Goal: Task Accomplishment & Management: Manage account settings

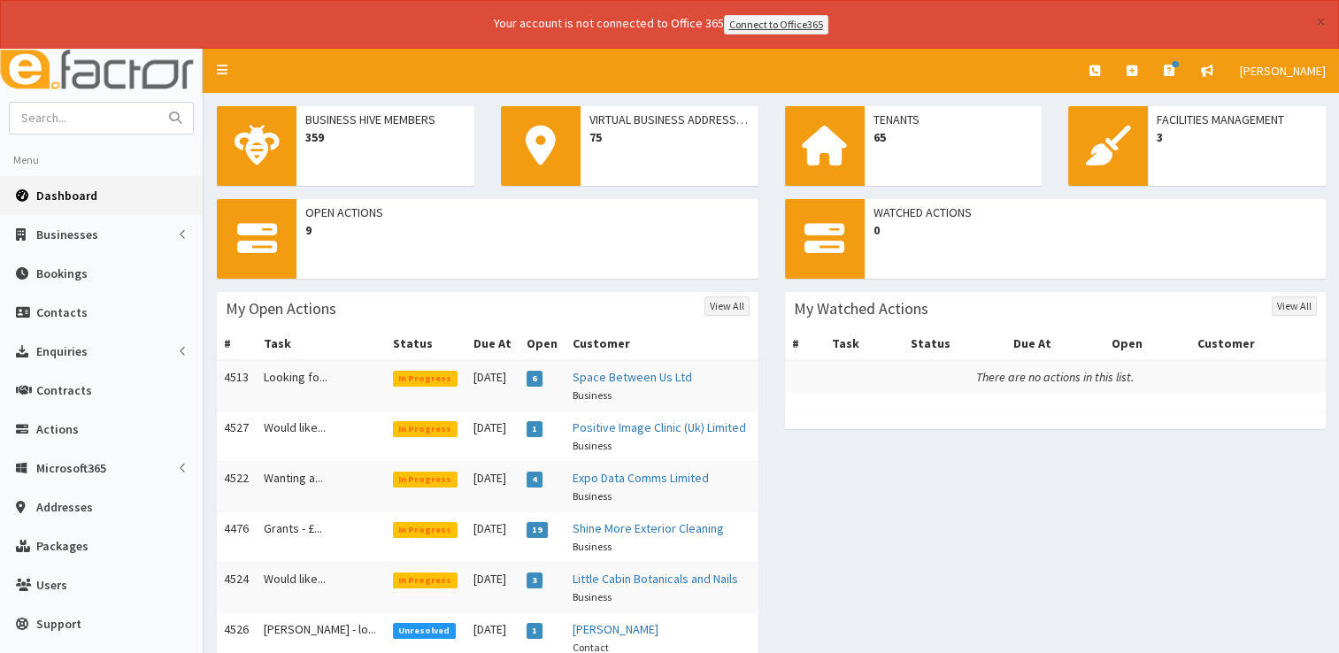
click at [91, 193] on span "Dashboard" at bounding box center [66, 196] width 61 height 16
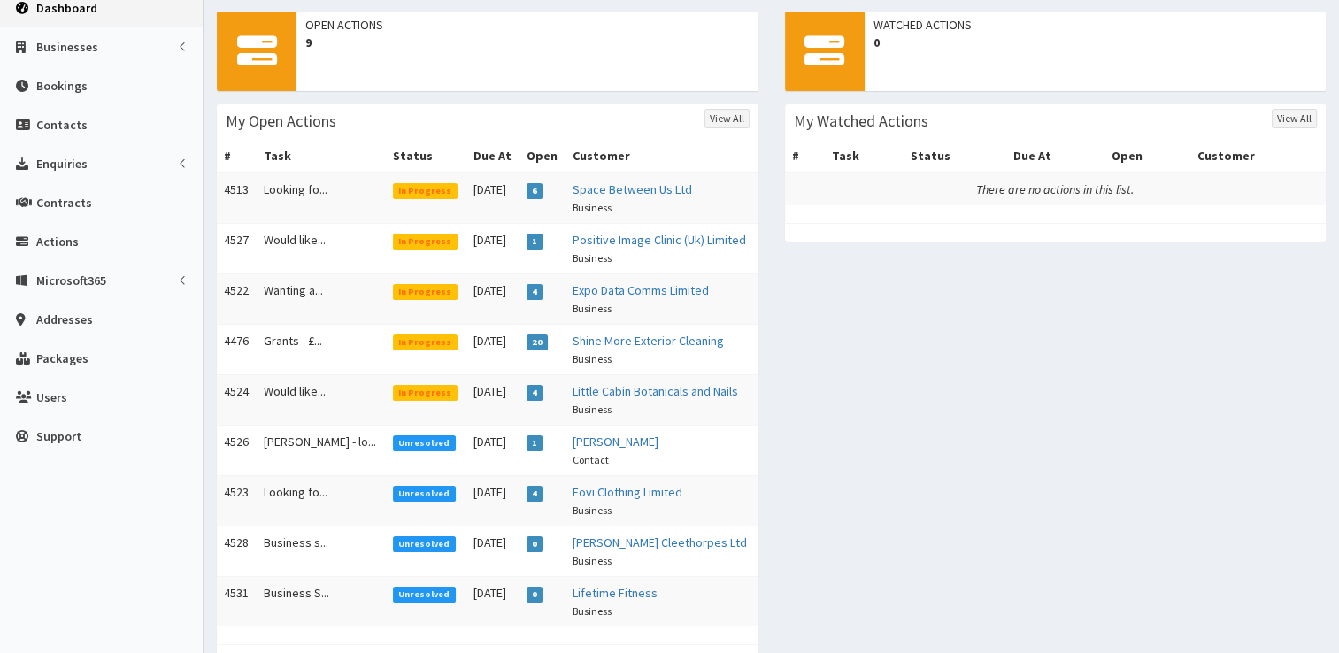
scroll to position [186, 0]
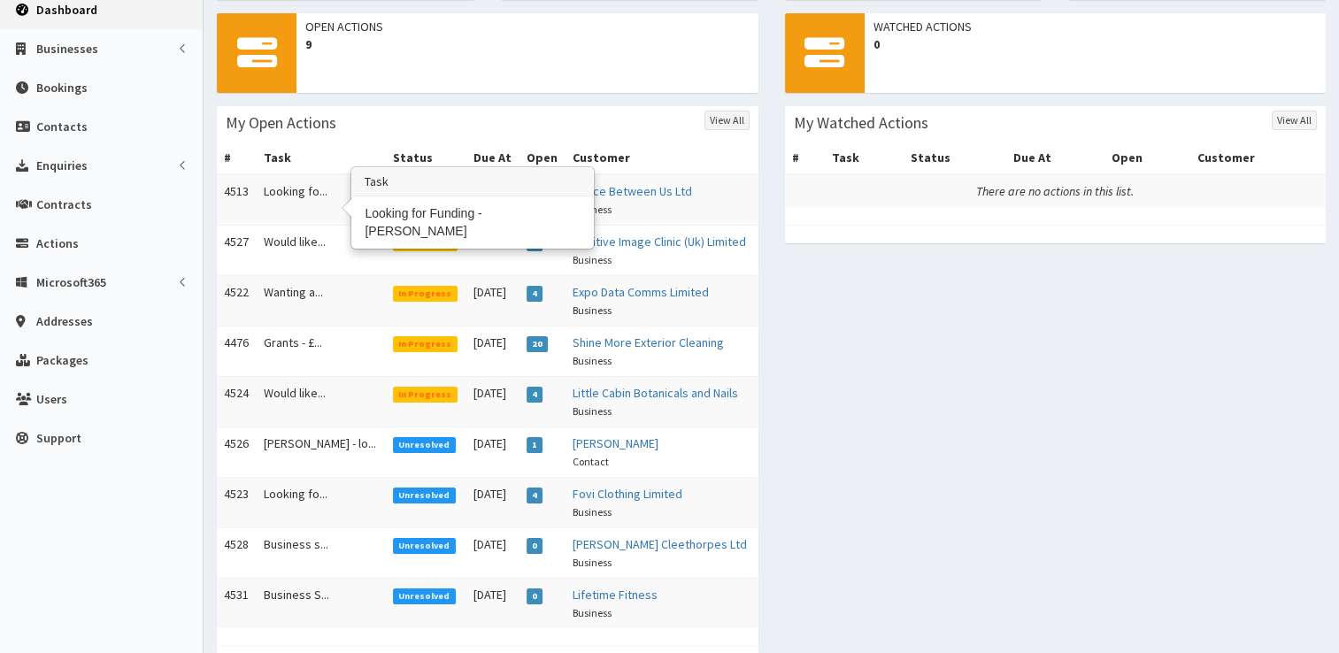
click at [290, 196] on td "Looking fo..." at bounding box center [321, 199] width 129 height 51
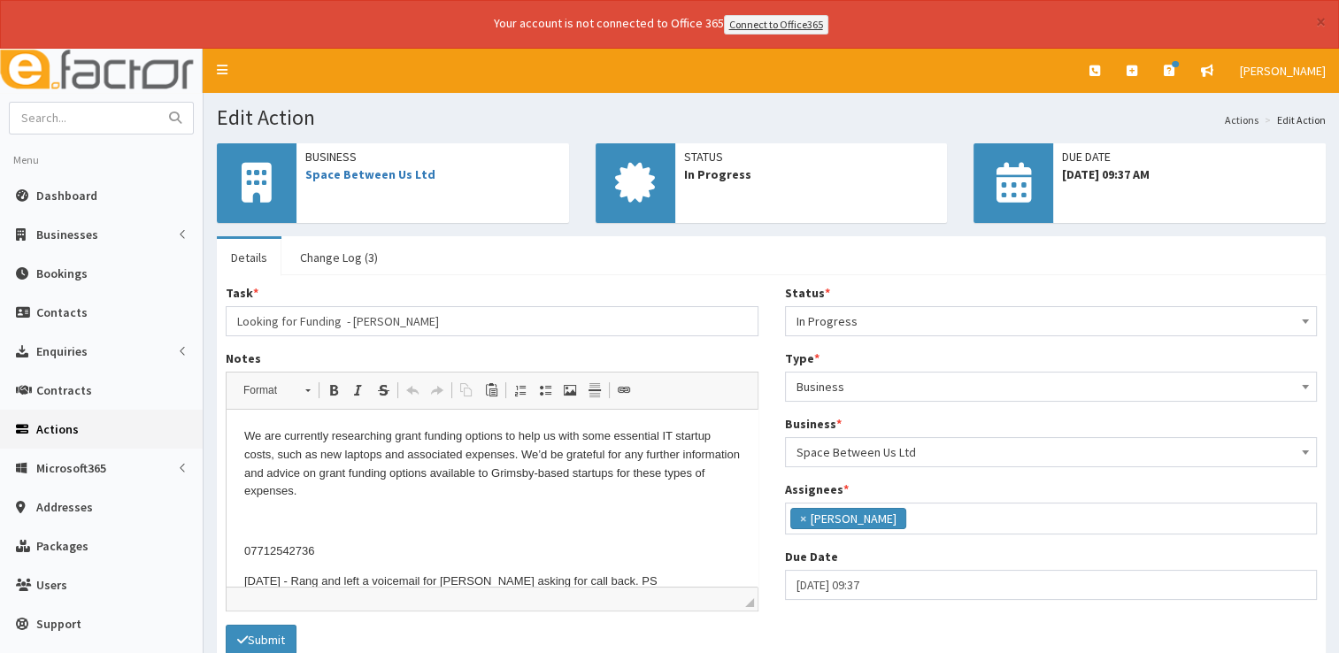
click at [633, 581] on p "[DATE] - Rang and left a voicemail for [PERSON_NAME] asking for call back. PS" at bounding box center [492, 582] width 496 height 19
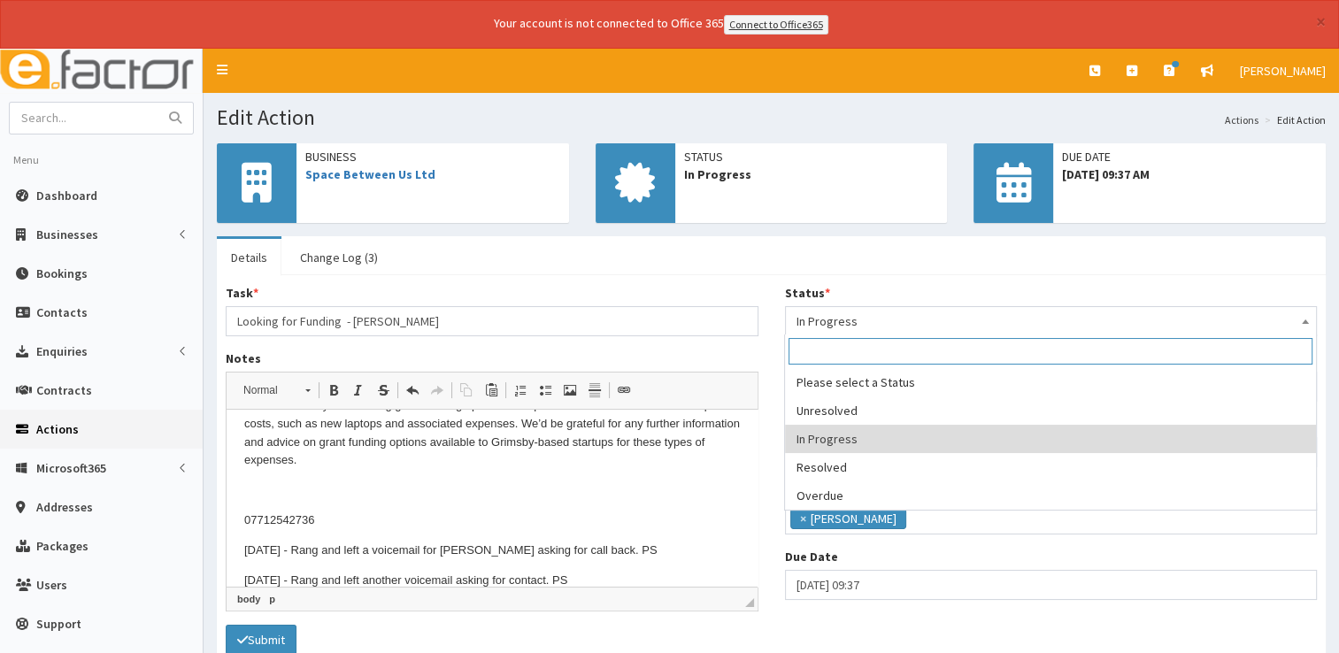
click at [1246, 318] on span "In Progress" at bounding box center [1051, 321] width 510 height 25
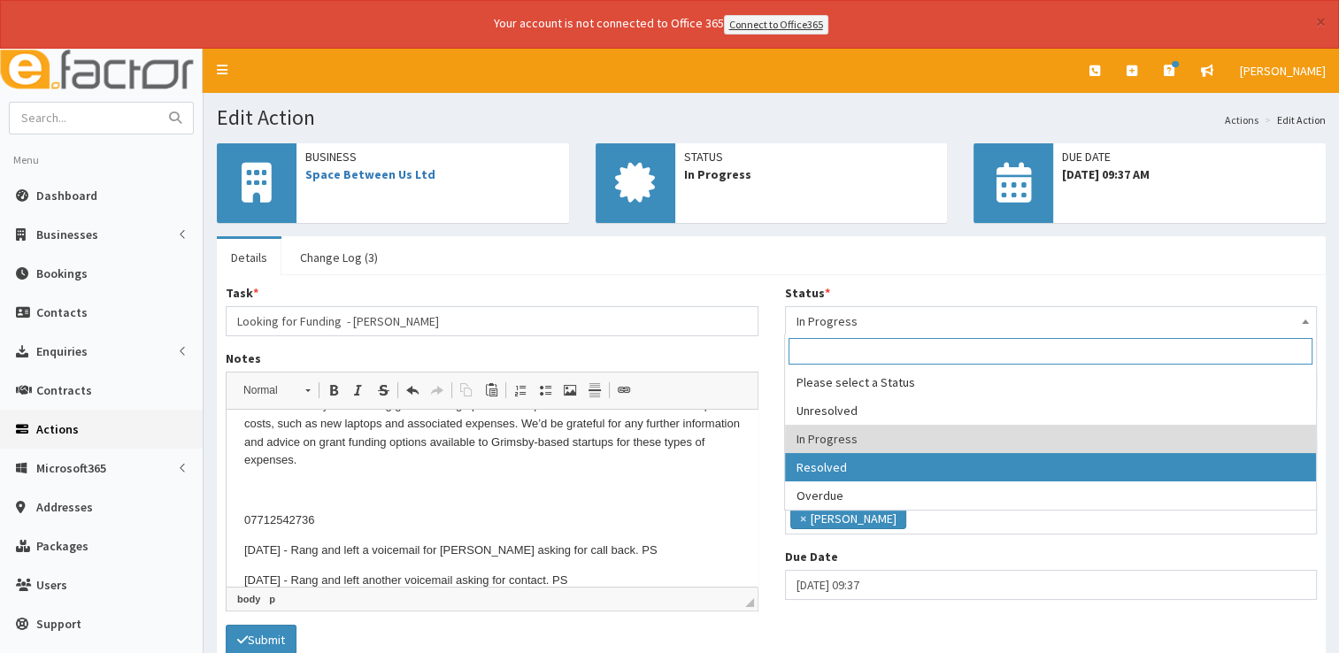
select select "3"
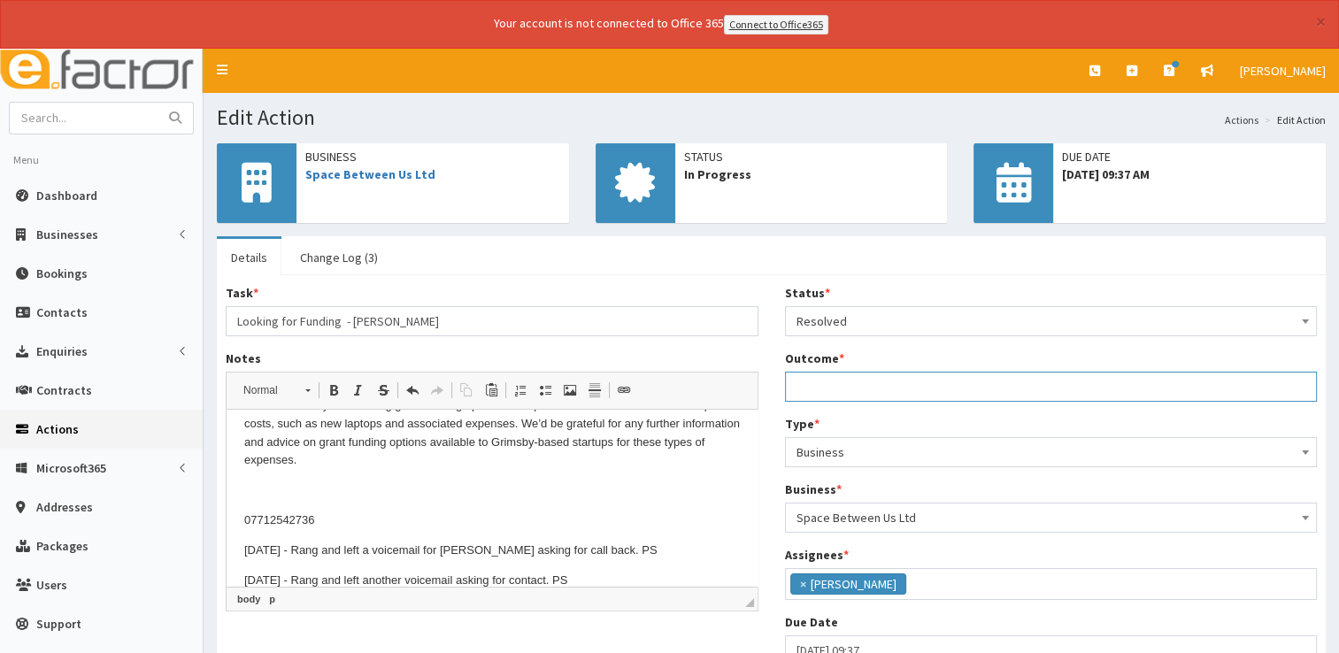
click at [832, 380] on input "Outcome *" at bounding box center [1051, 387] width 533 height 30
type input "See notes."
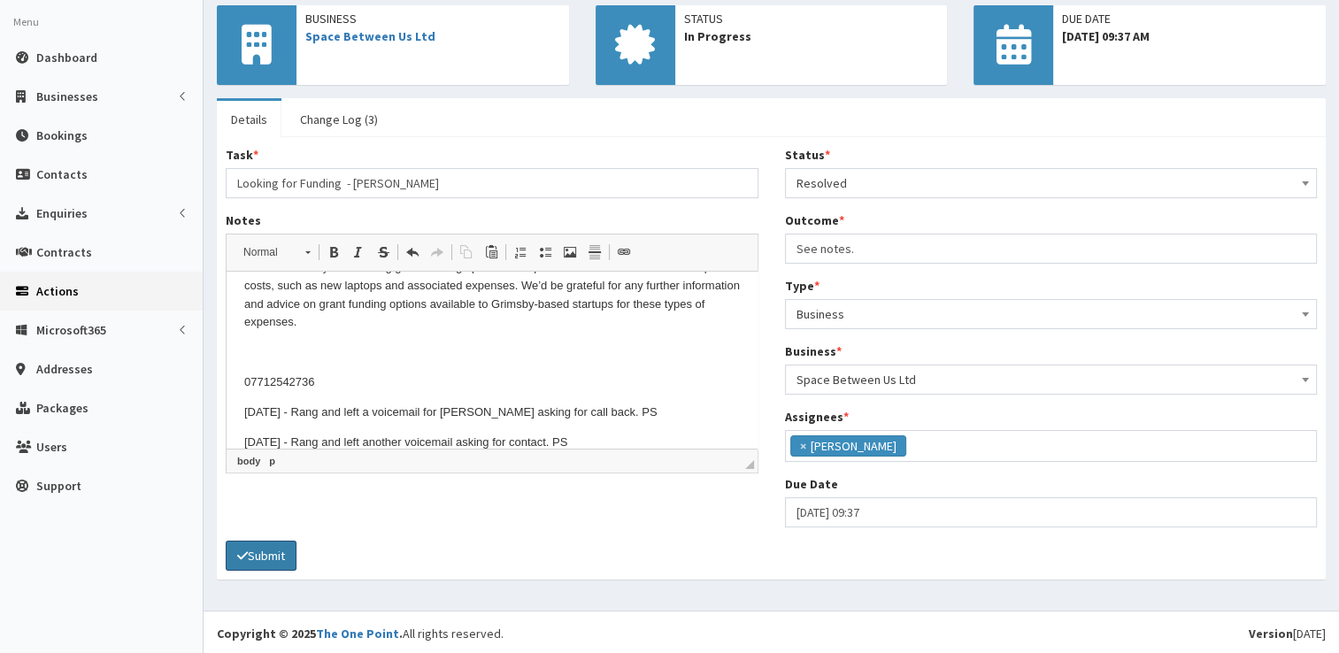
click at [256, 558] on button "Submit" at bounding box center [261, 556] width 71 height 30
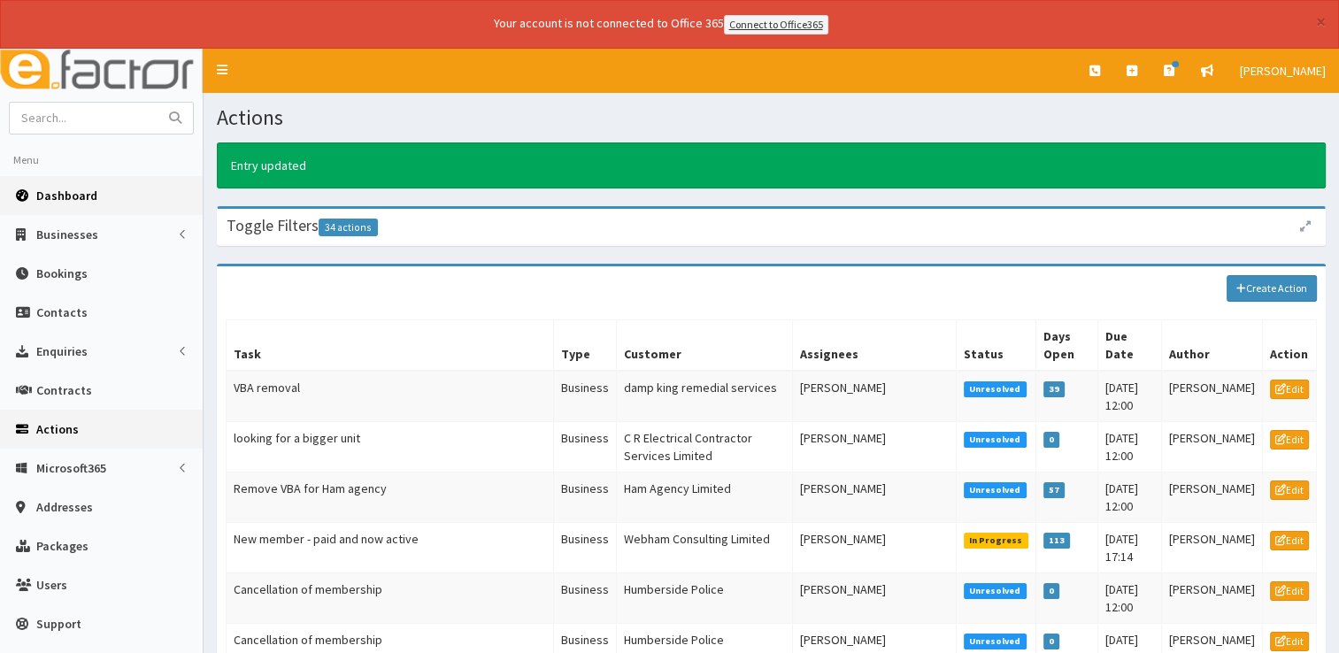
click at [58, 188] on span "Dashboard" at bounding box center [66, 196] width 61 height 16
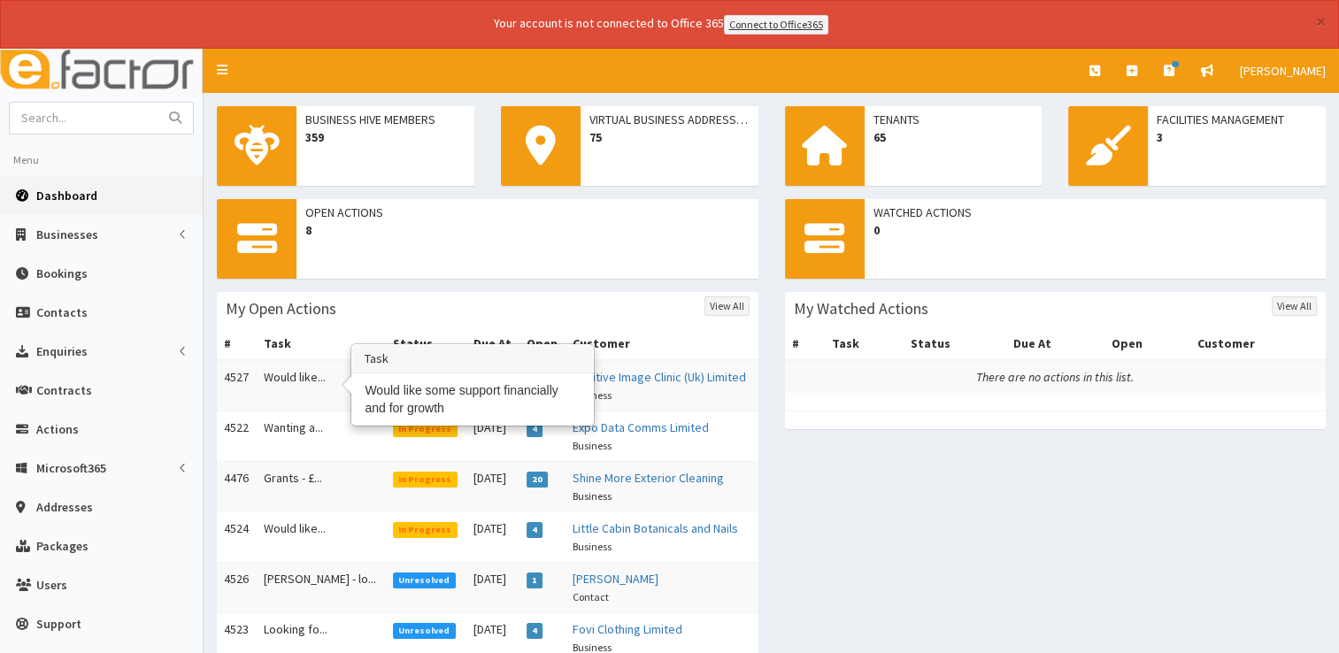
click at [280, 376] on td "Would like..." at bounding box center [321, 385] width 129 height 51
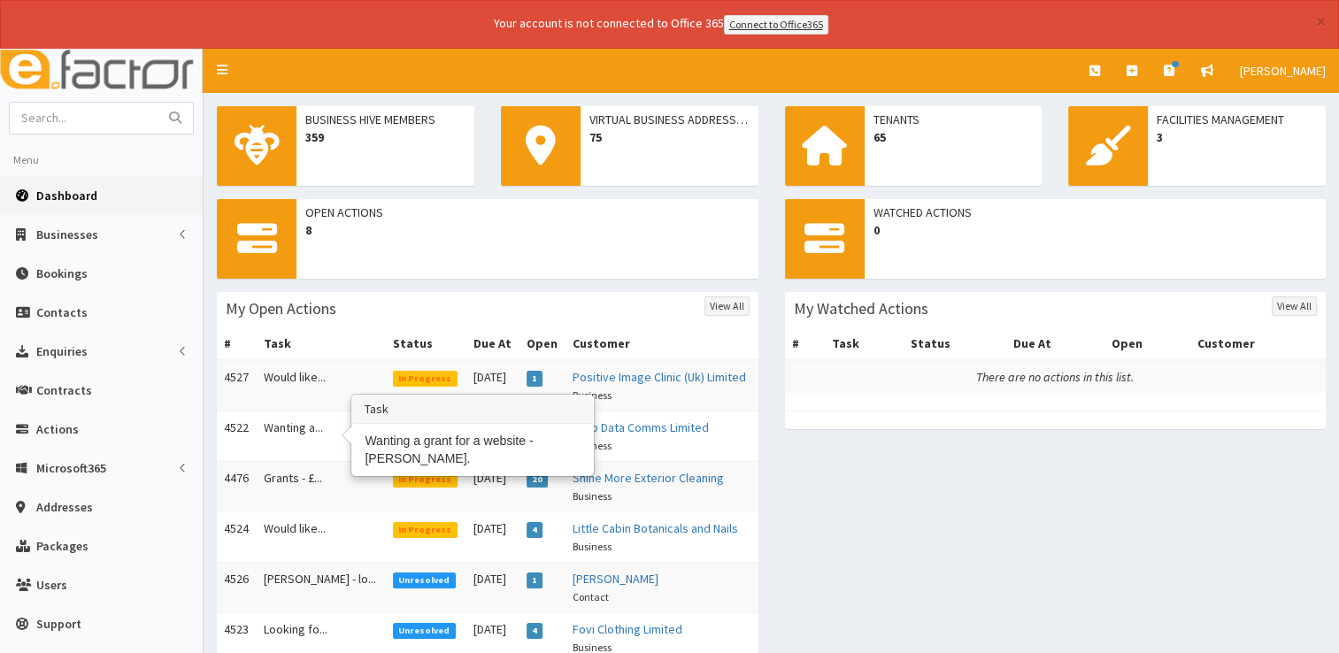
click at [310, 417] on td "Wanting a..." at bounding box center [321, 436] width 129 height 50
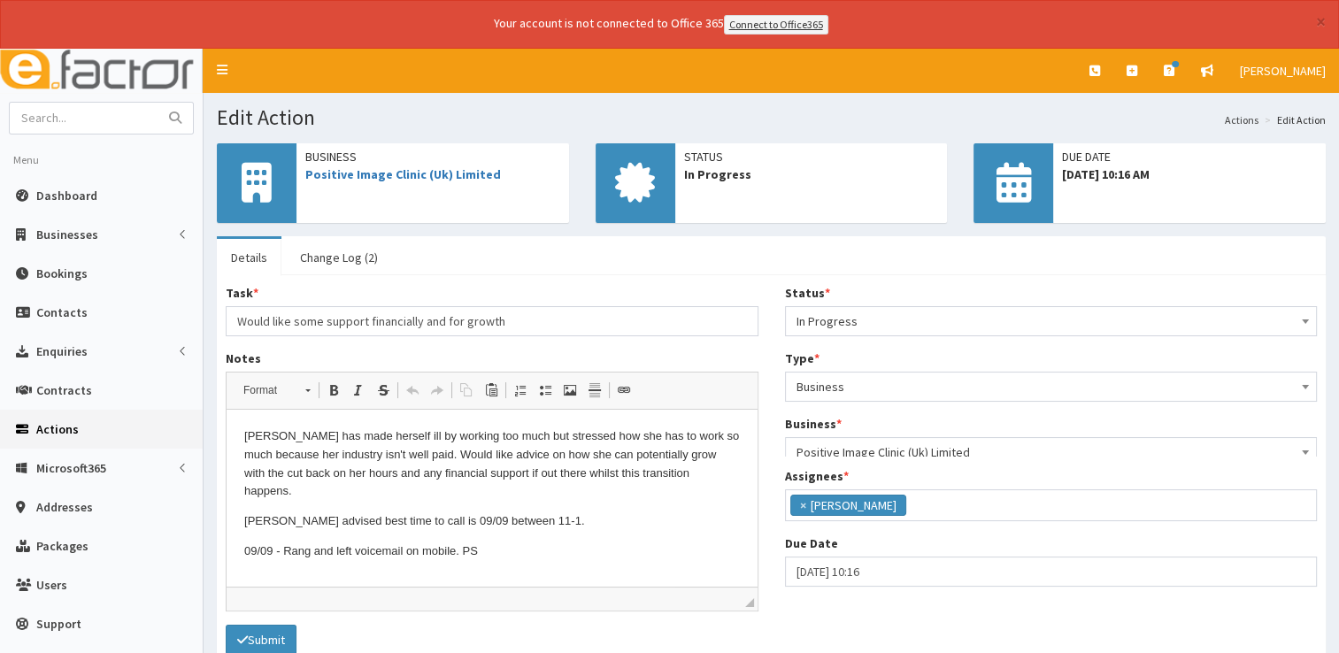
scroll to position [93, 0]
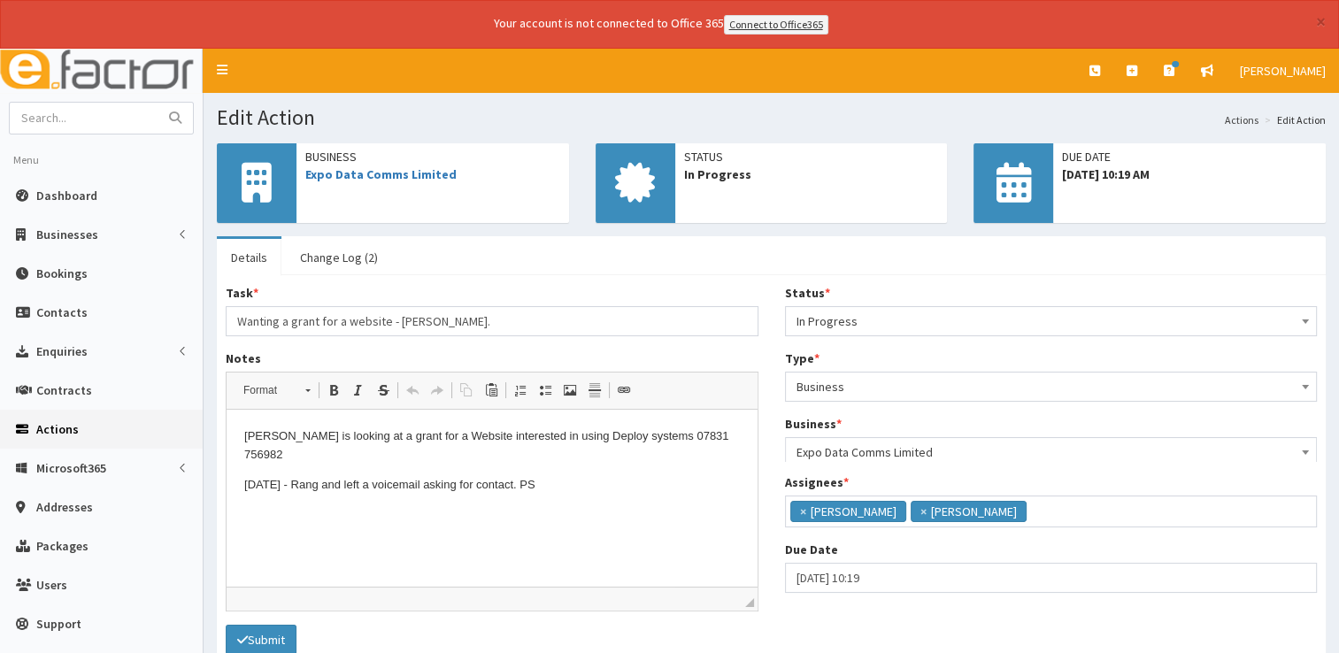
scroll to position [11, 0]
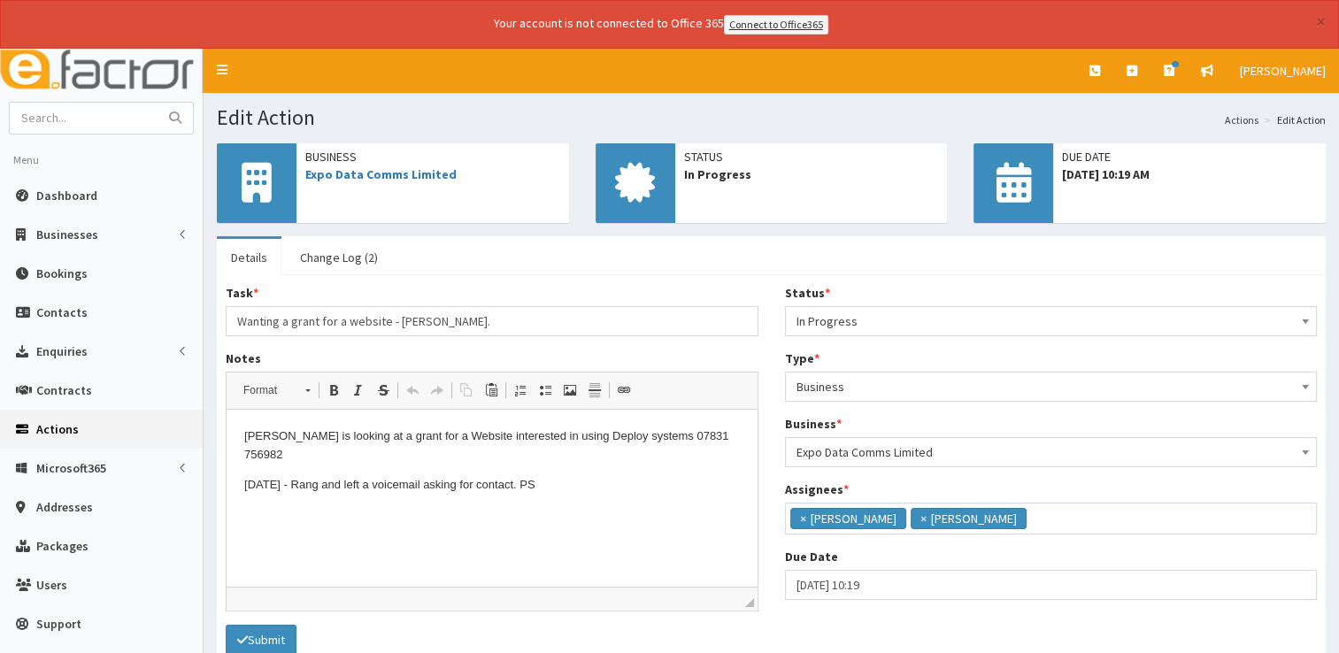
click at [568, 476] on p "[DATE] - Rang and left a voicemail asking for contact. PS" at bounding box center [492, 485] width 496 height 19
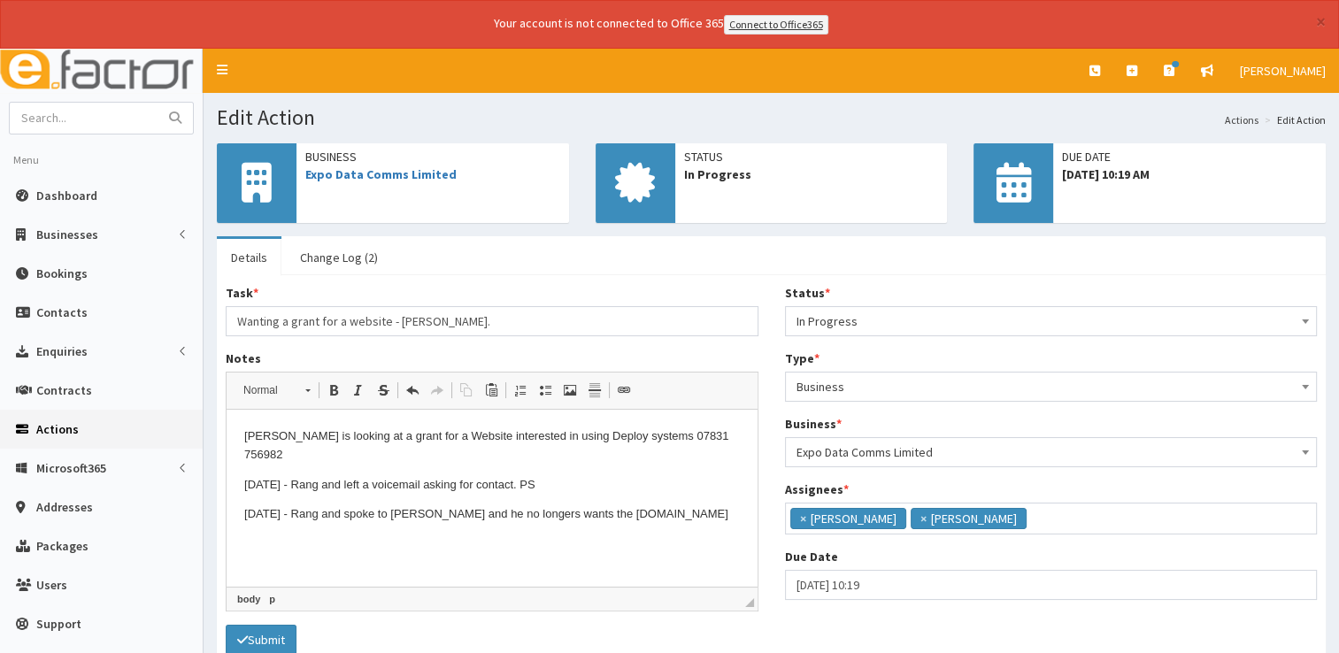
click at [963, 317] on span "In Progress" at bounding box center [1051, 321] width 510 height 25
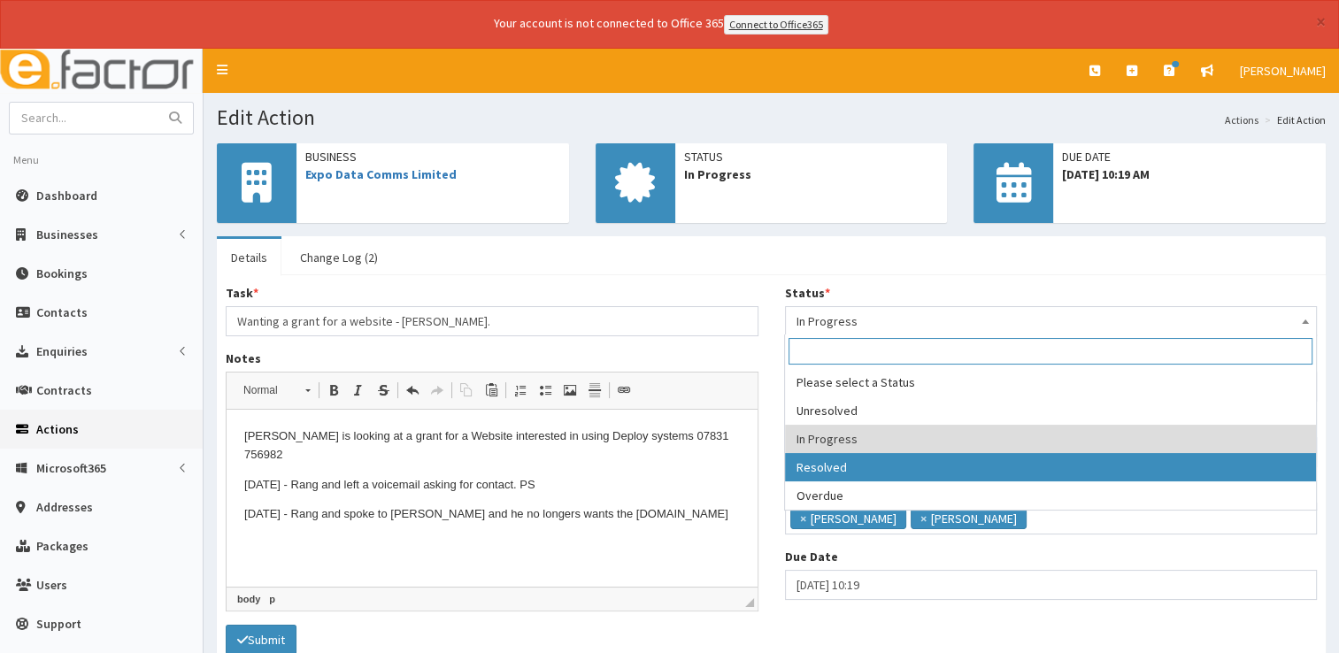
select select "3"
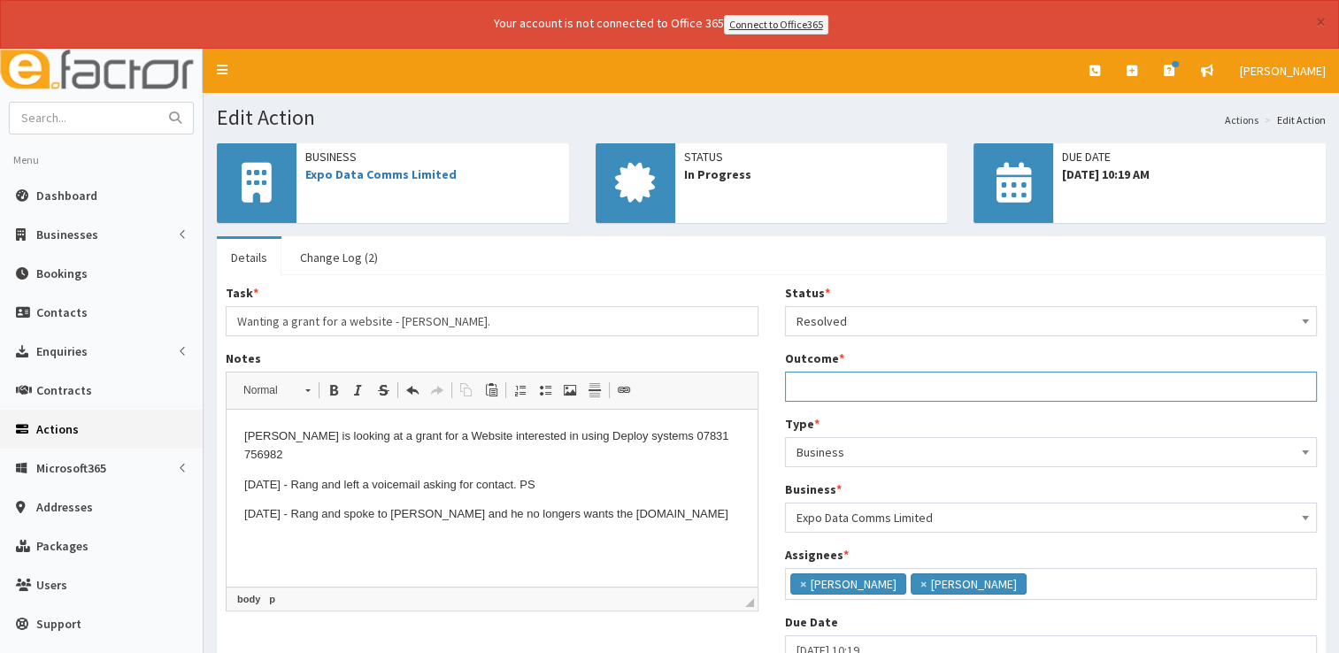
click at [855, 373] on input "Outcome *" at bounding box center [1051, 387] width 533 height 30
type input "See notes."
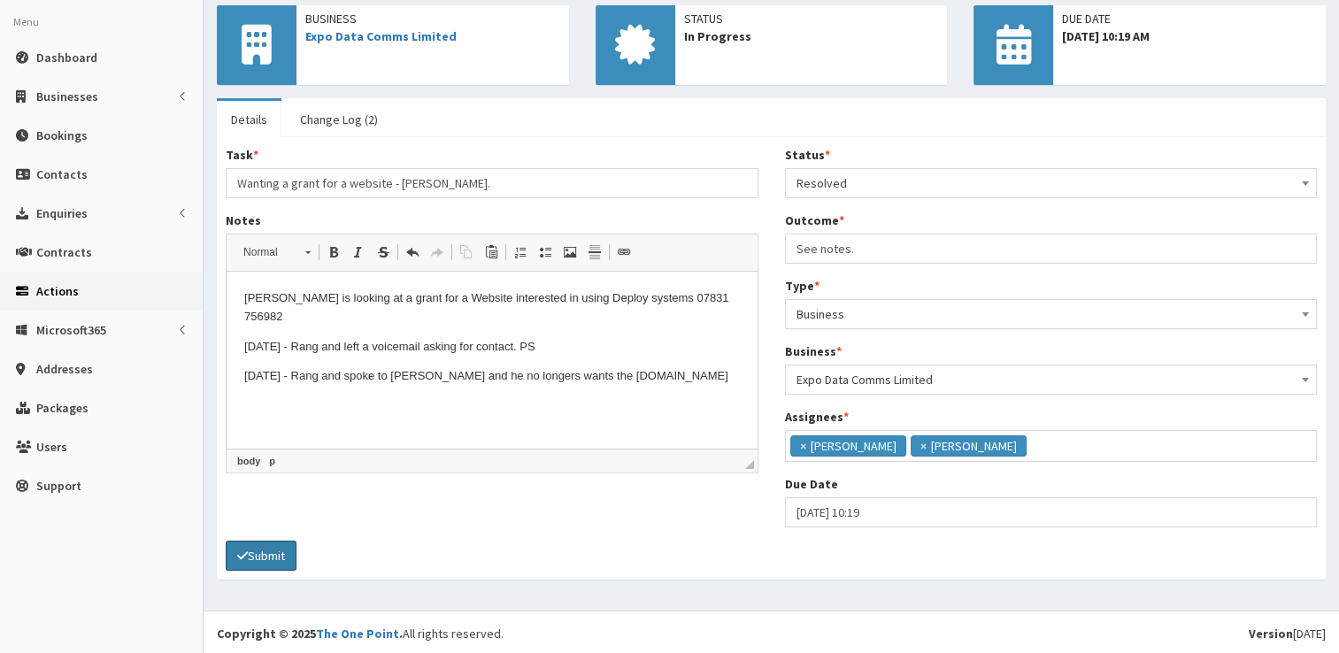
click at [273, 556] on button "Submit" at bounding box center [261, 556] width 71 height 30
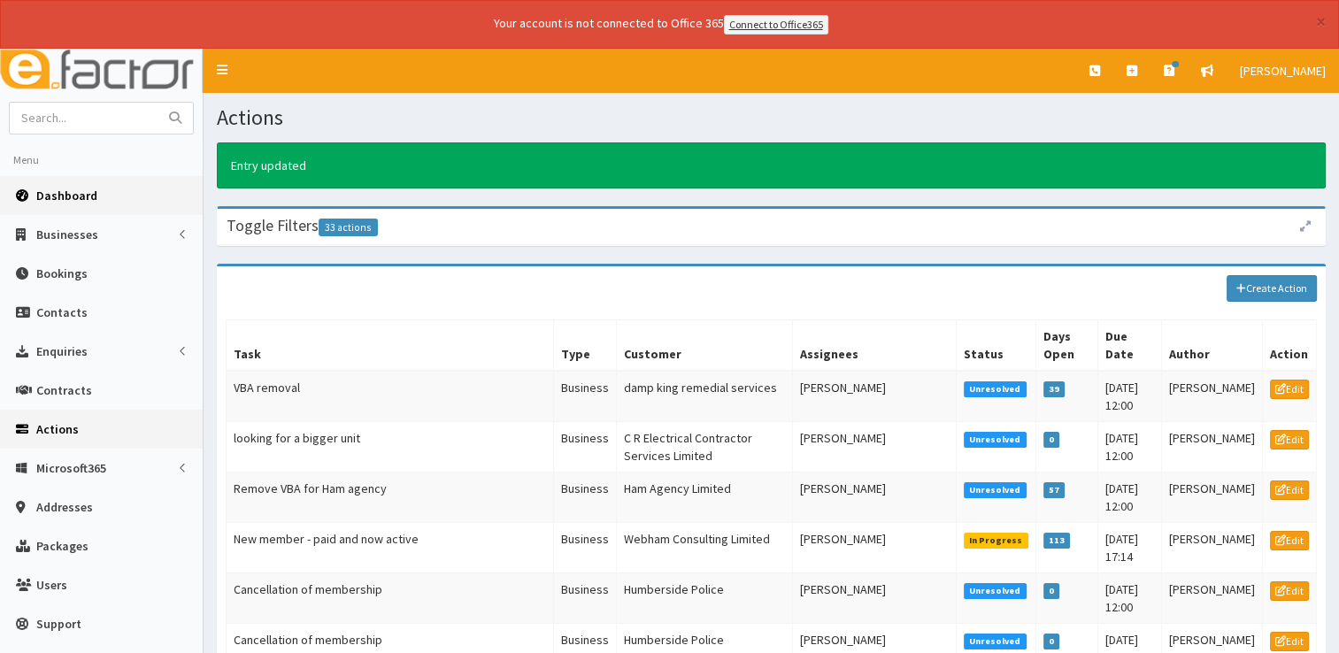
click at [66, 194] on span "Dashboard" at bounding box center [66, 196] width 61 height 16
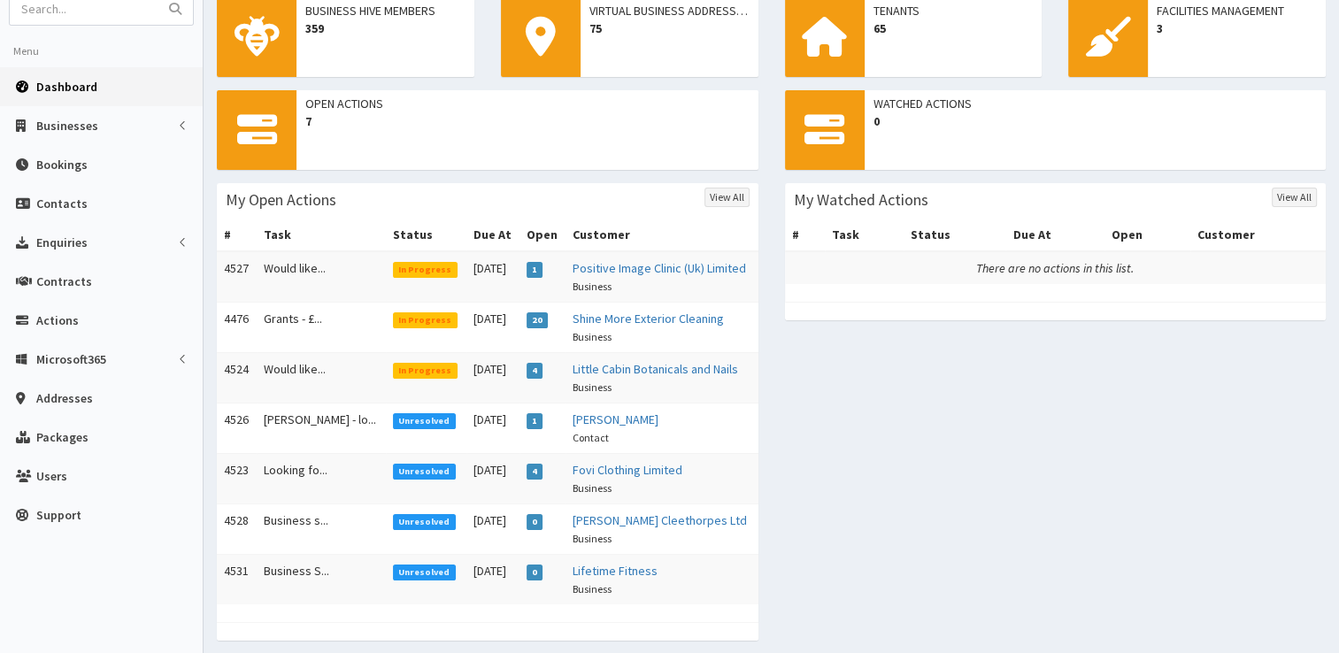
scroll to position [117, 0]
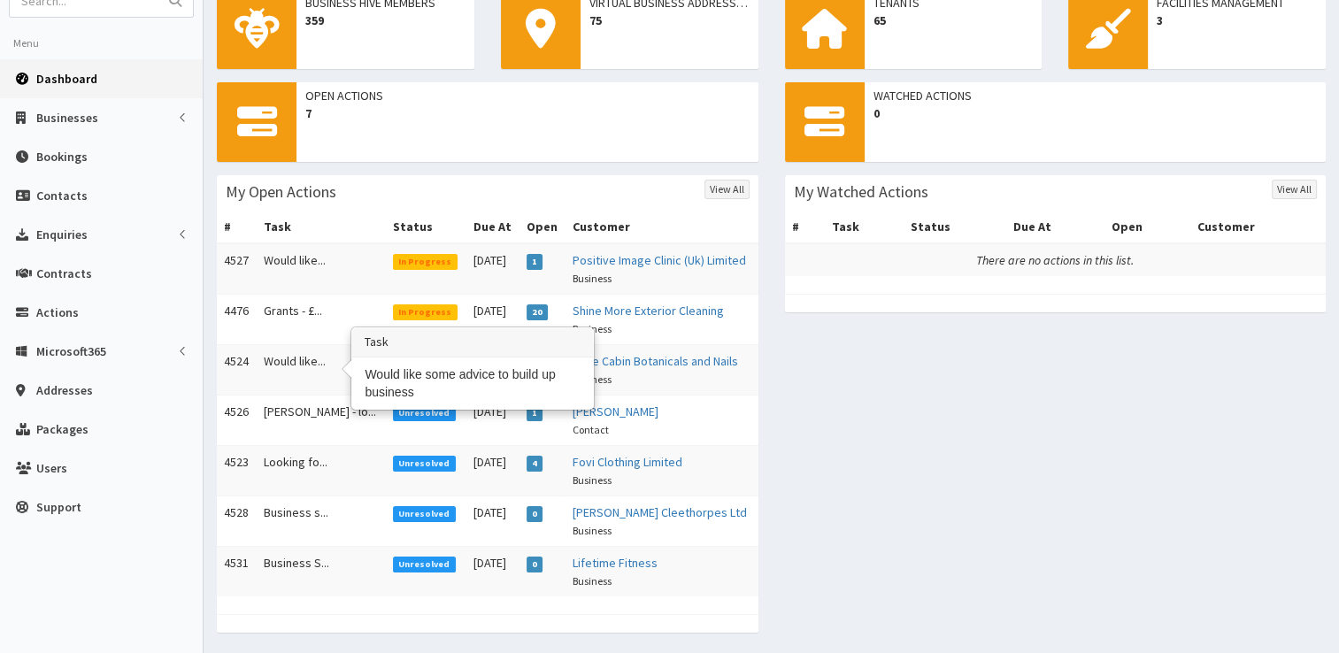
click at [297, 350] on td "Would like..." at bounding box center [321, 369] width 129 height 50
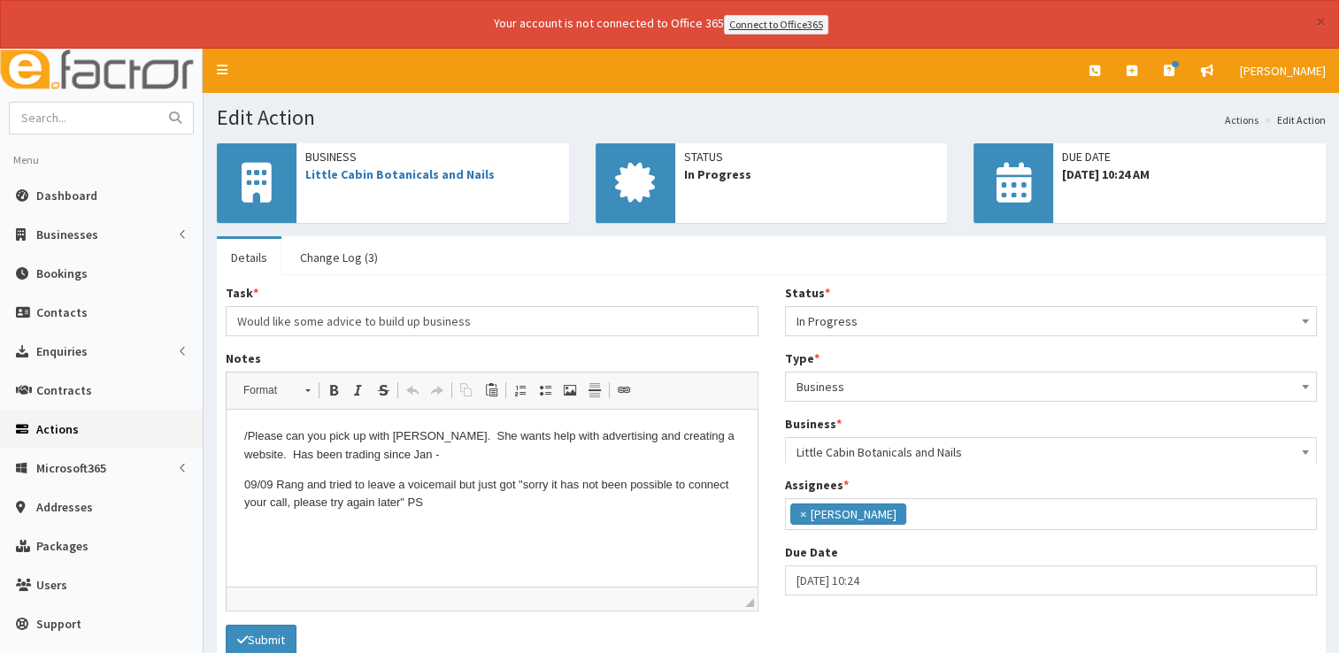
scroll to position [93, 0]
click at [368, 177] on link "Little Cabin Botanicals and Nails" at bounding box center [399, 174] width 189 height 16
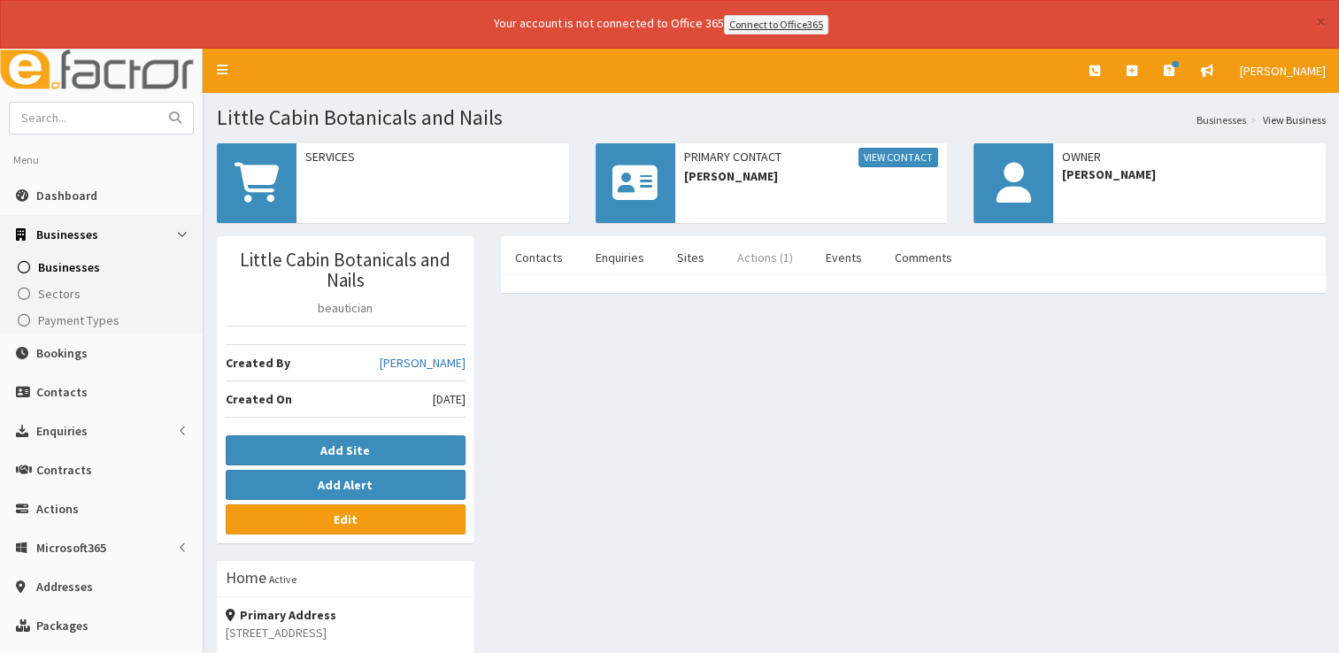
click at [763, 258] on link "Actions (1)" at bounding box center [765, 257] width 84 height 37
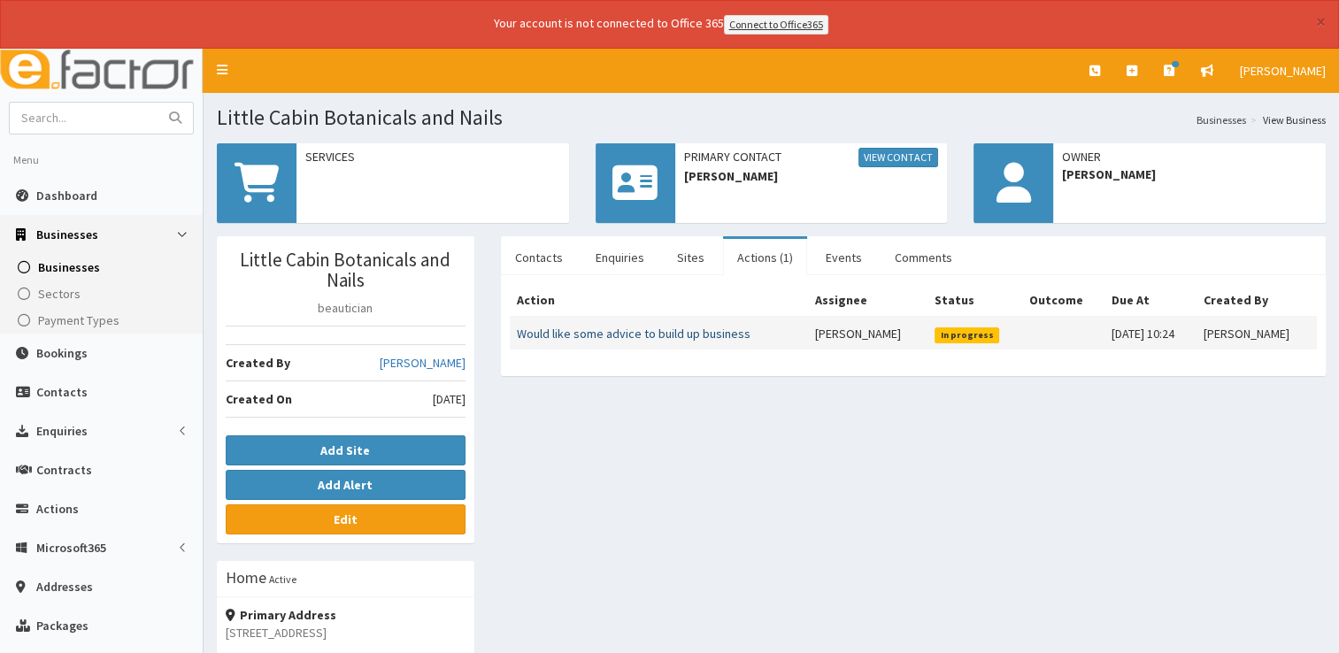
click at [637, 329] on link "Would like some advice to build up business" at bounding box center [634, 334] width 234 height 16
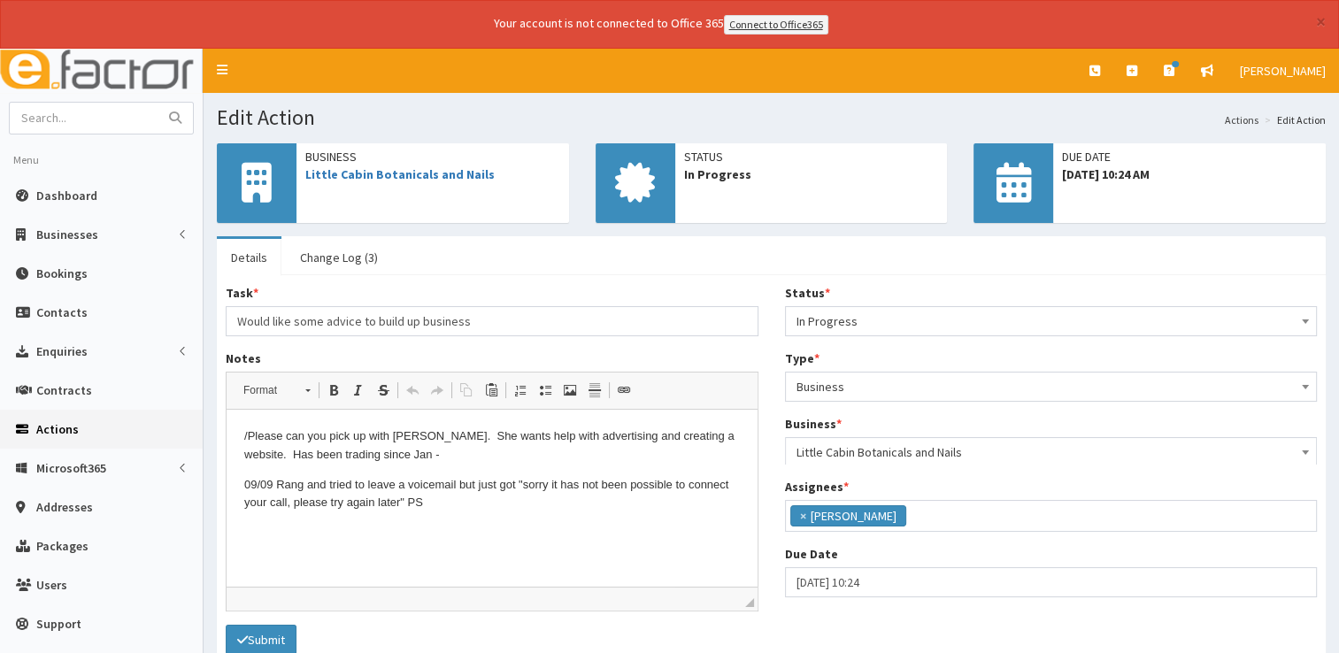
scroll to position [93, 0]
click at [445, 508] on p "09/09 Rang and tried to leave a voicemail but just got "sorry it has not been p…" at bounding box center [492, 494] width 496 height 37
click at [956, 589] on input "10-09-2025 10:24" at bounding box center [1051, 585] width 533 height 30
select select "10"
select select "24"
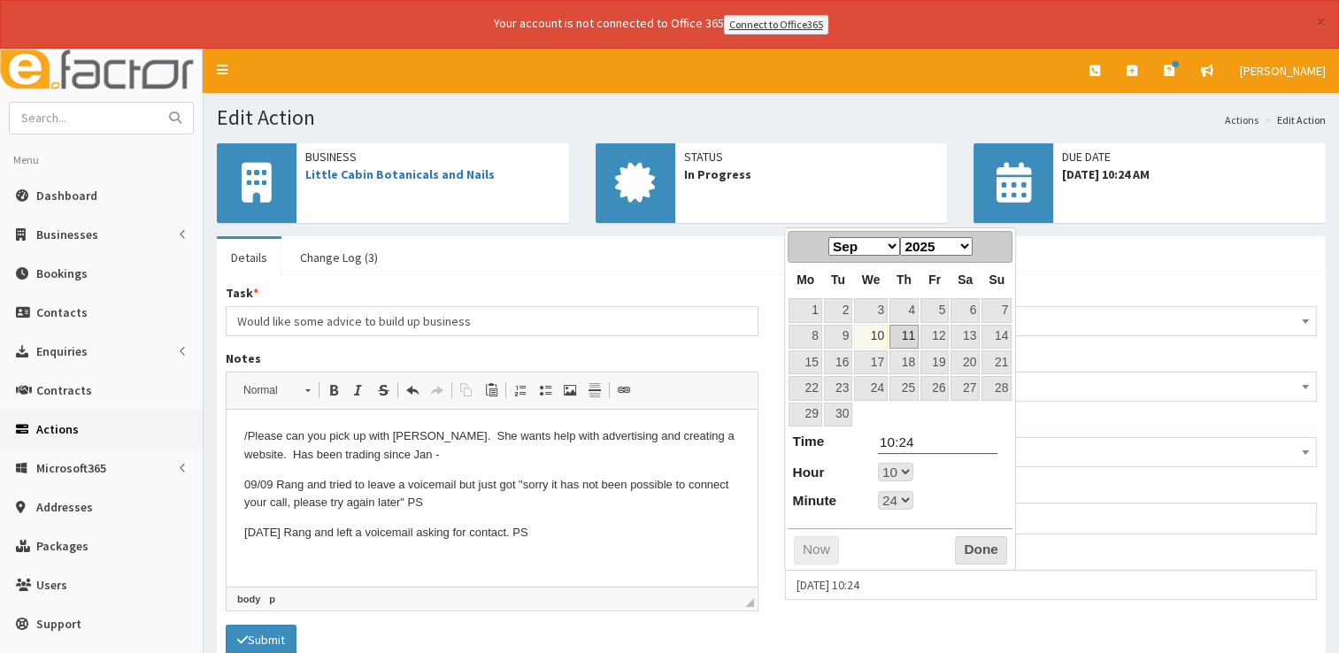
click at [912, 339] on link "11" at bounding box center [903, 337] width 29 height 24
type input "11-09-2025 10:24"
select select "10"
select select "24"
click at [973, 541] on button "Done" at bounding box center [981, 550] width 52 height 28
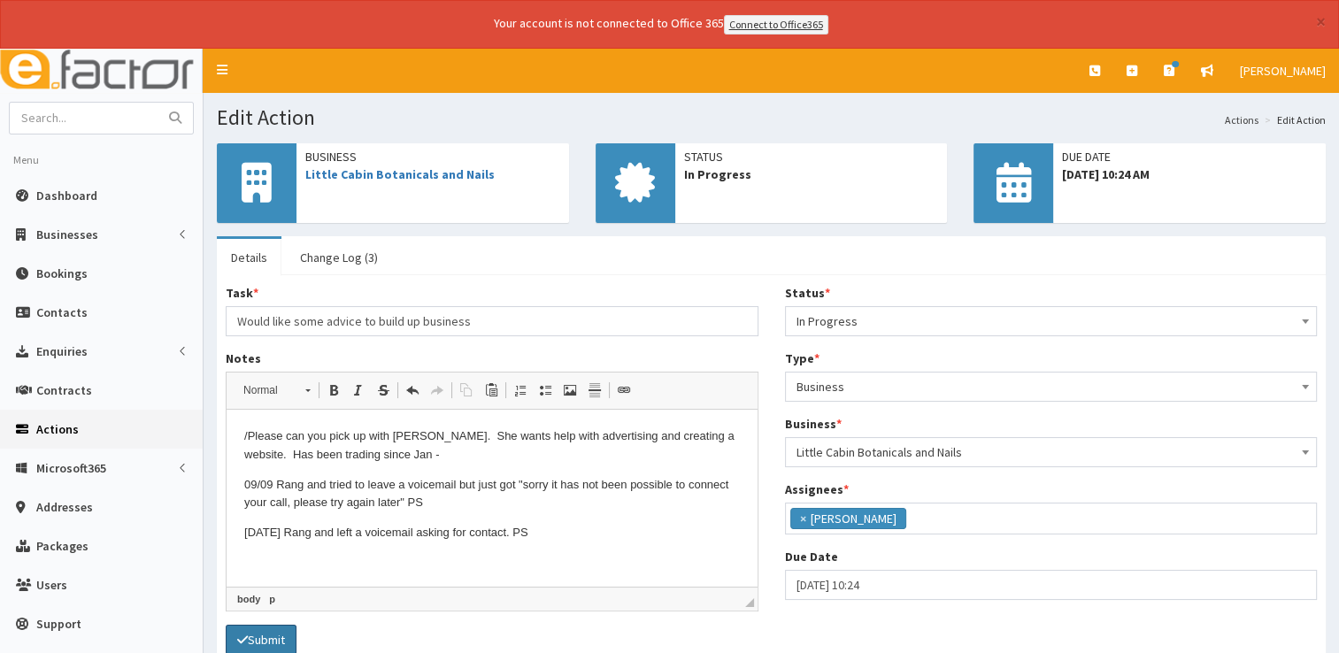
click at [284, 631] on button "Submit" at bounding box center [261, 640] width 71 height 30
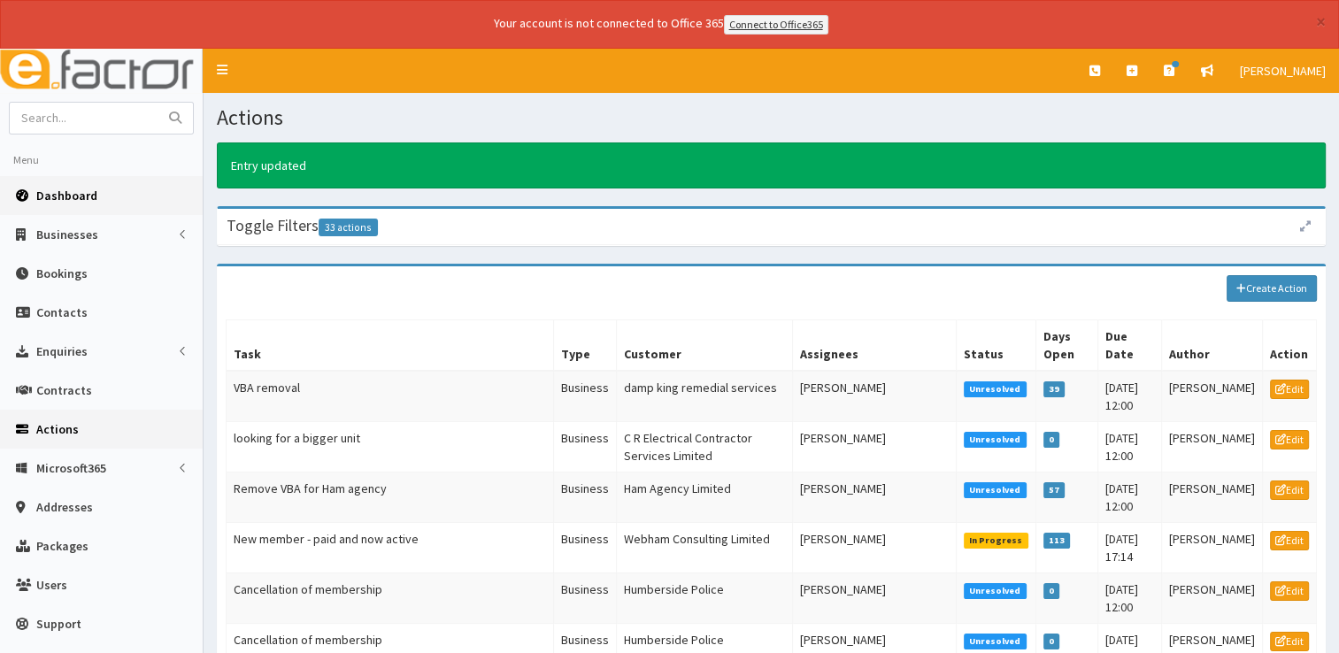
click at [63, 196] on span "Dashboard" at bounding box center [66, 196] width 61 height 16
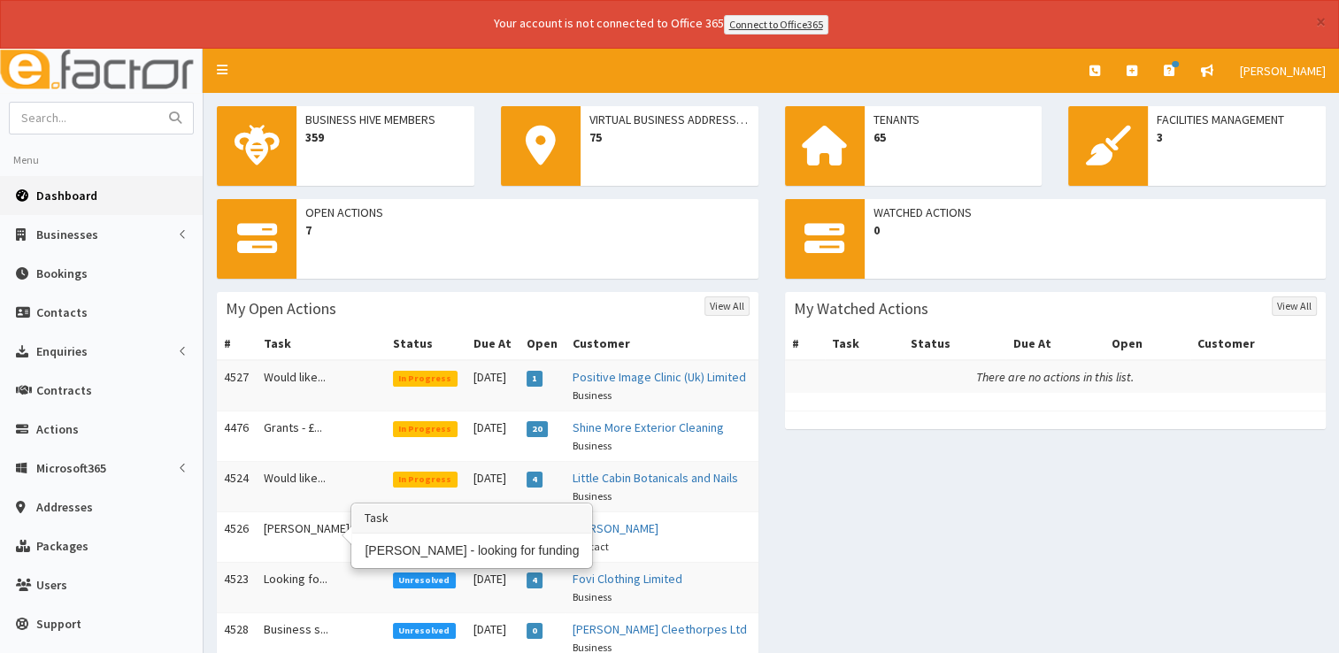
click at [280, 524] on td "[PERSON_NAME] - lo..." at bounding box center [321, 537] width 129 height 50
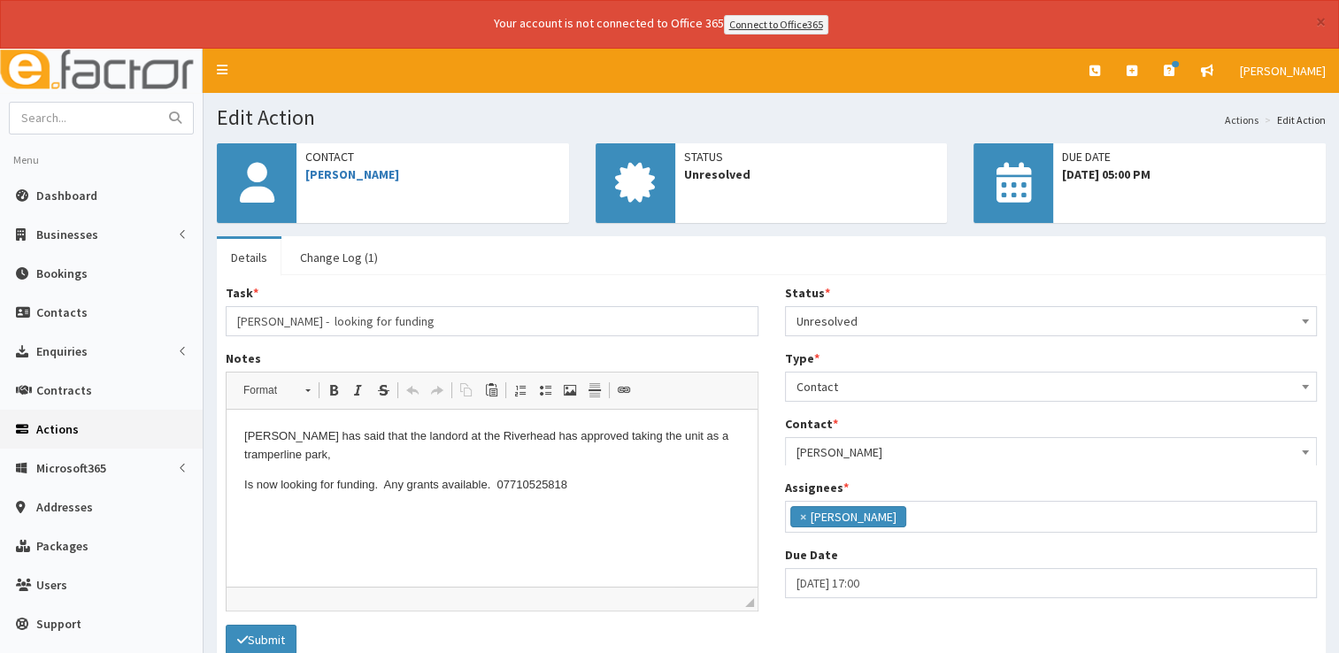
scroll to position [93, 0]
click at [335, 171] on link "[PERSON_NAME]" at bounding box center [352, 174] width 94 height 16
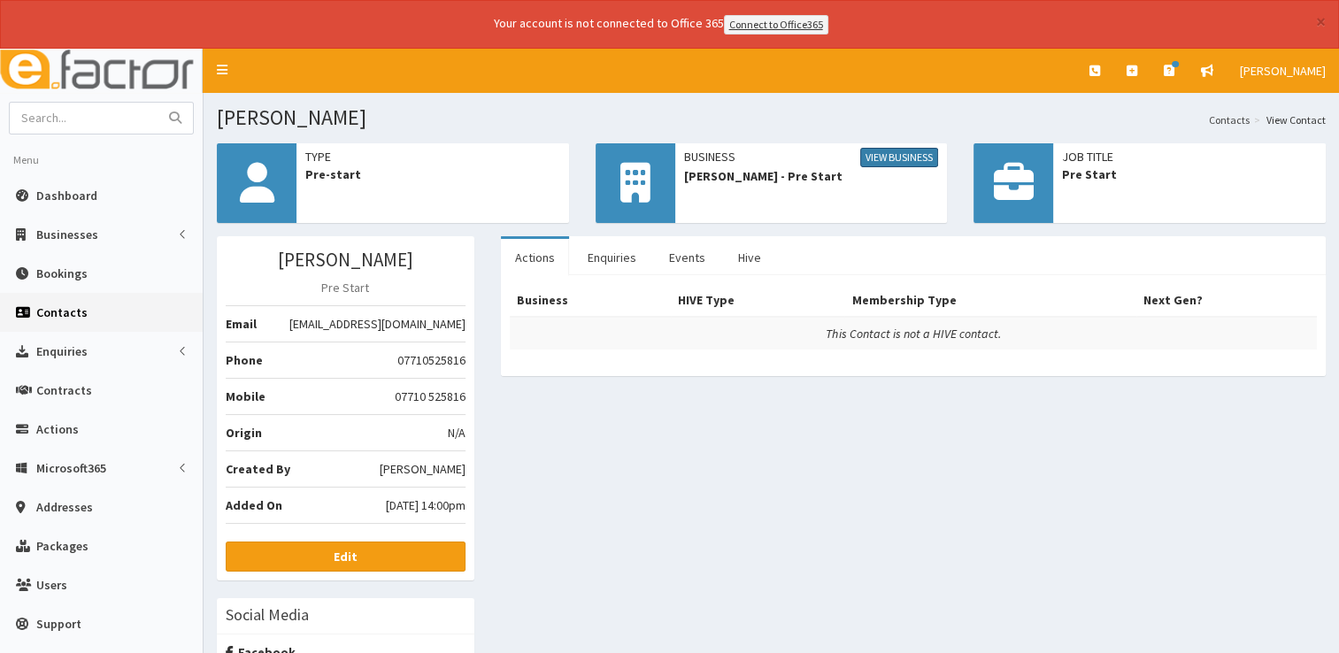
click at [871, 156] on link "View Business" at bounding box center [899, 157] width 78 height 19
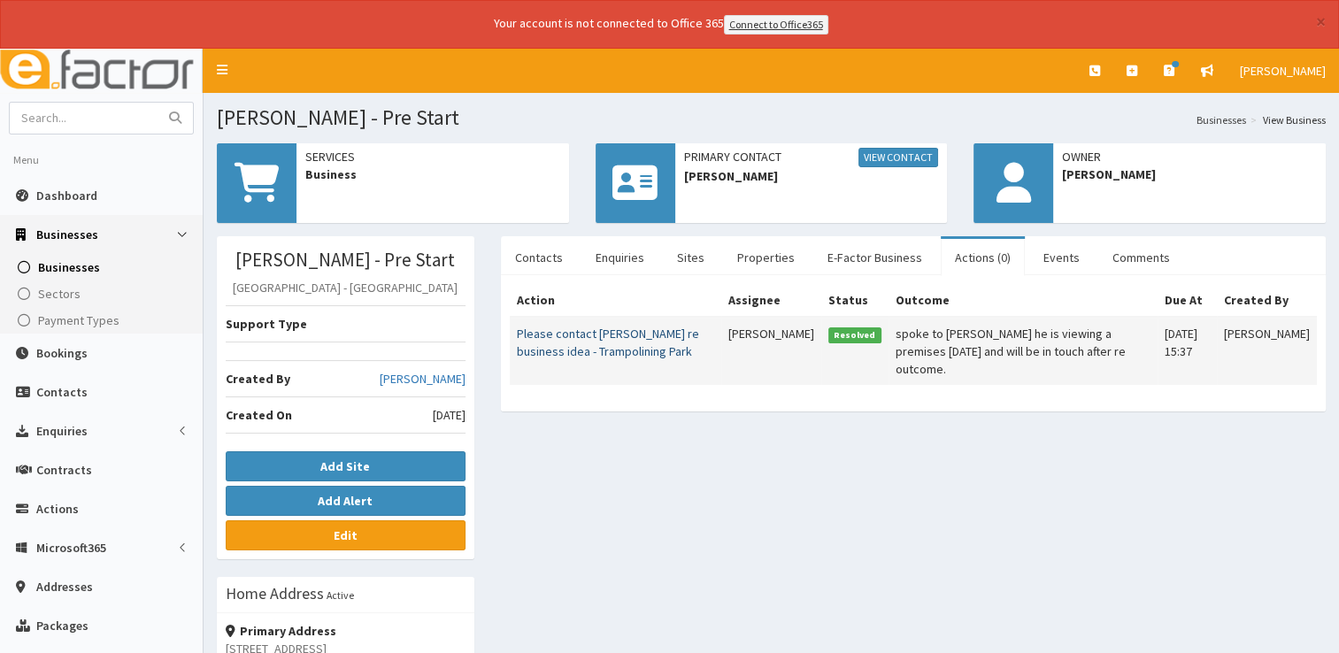
click at [584, 341] on link "Please contact [PERSON_NAME] re business idea - Trampolining Park" at bounding box center [608, 343] width 182 height 34
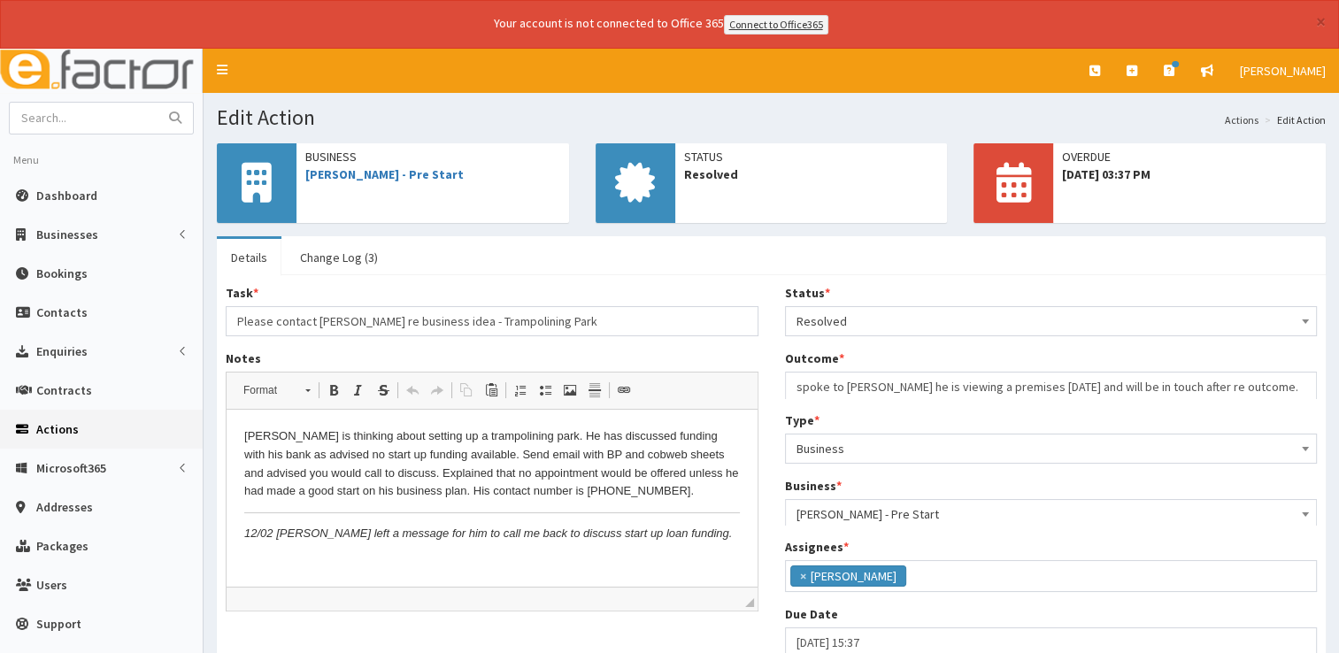
scroll to position [43, 0]
click at [67, 193] on span "Dashboard" at bounding box center [66, 196] width 61 height 16
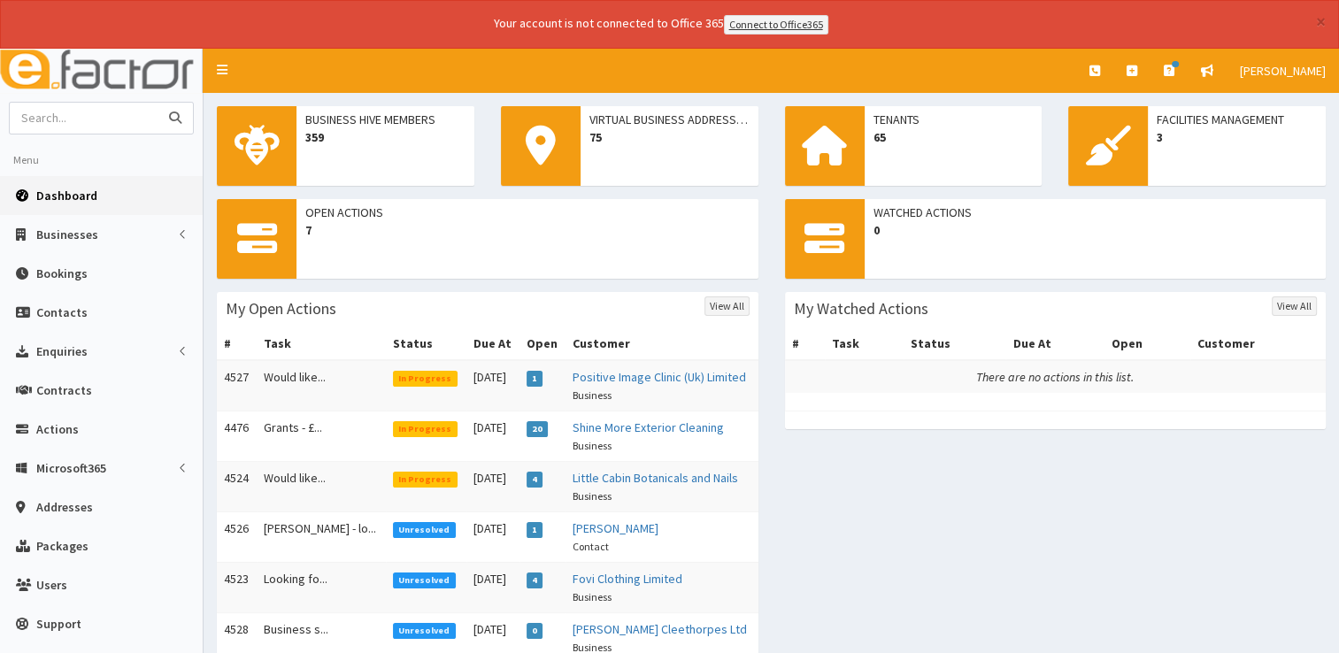
click at [88, 113] on input "text" at bounding box center [84, 118] width 149 height 31
type input "space between"
click at [158, 103] on button "submit" at bounding box center [175, 118] width 35 height 31
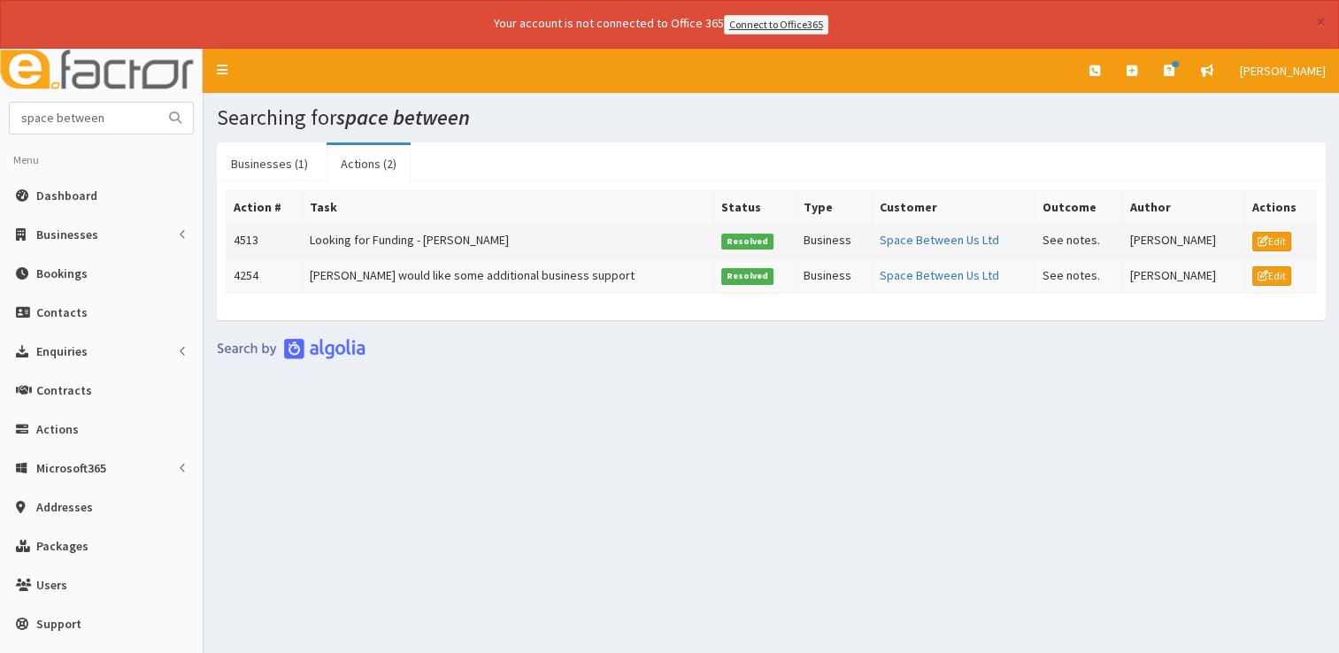
click at [361, 245] on td "Looking for Funding - [PERSON_NAME]" at bounding box center [508, 240] width 412 height 35
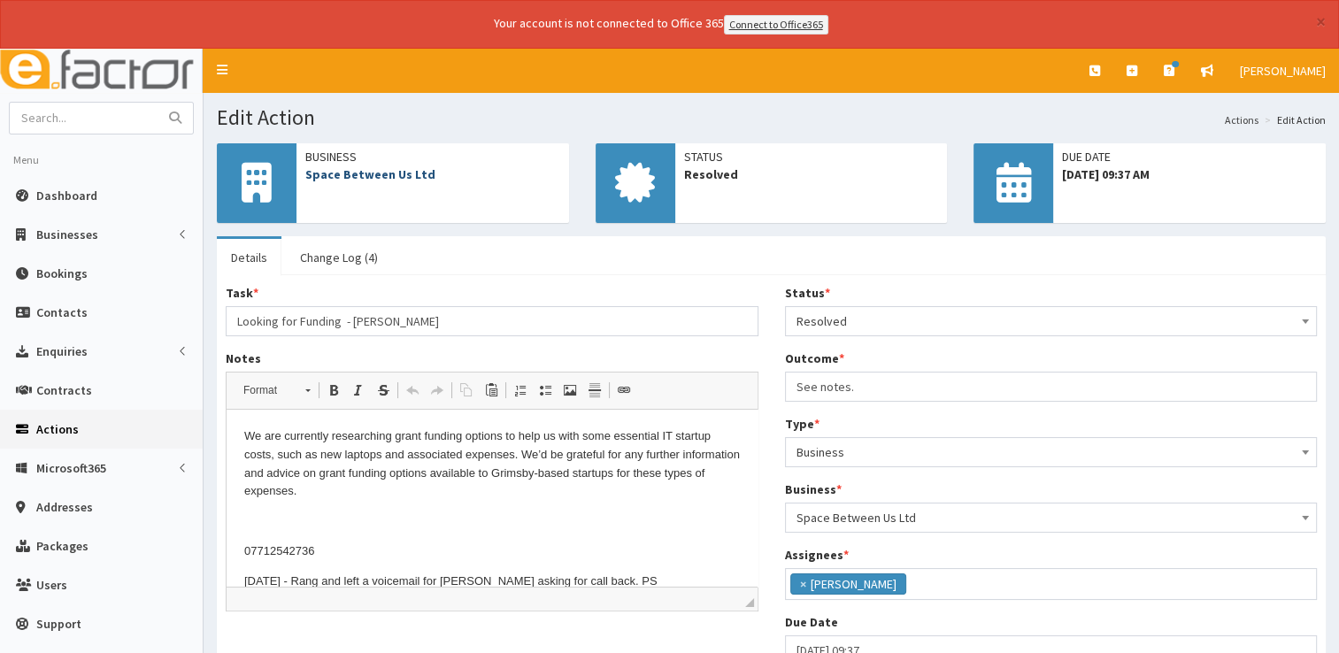
click at [383, 177] on link "Space Between Us Ltd" at bounding box center [370, 174] width 130 height 16
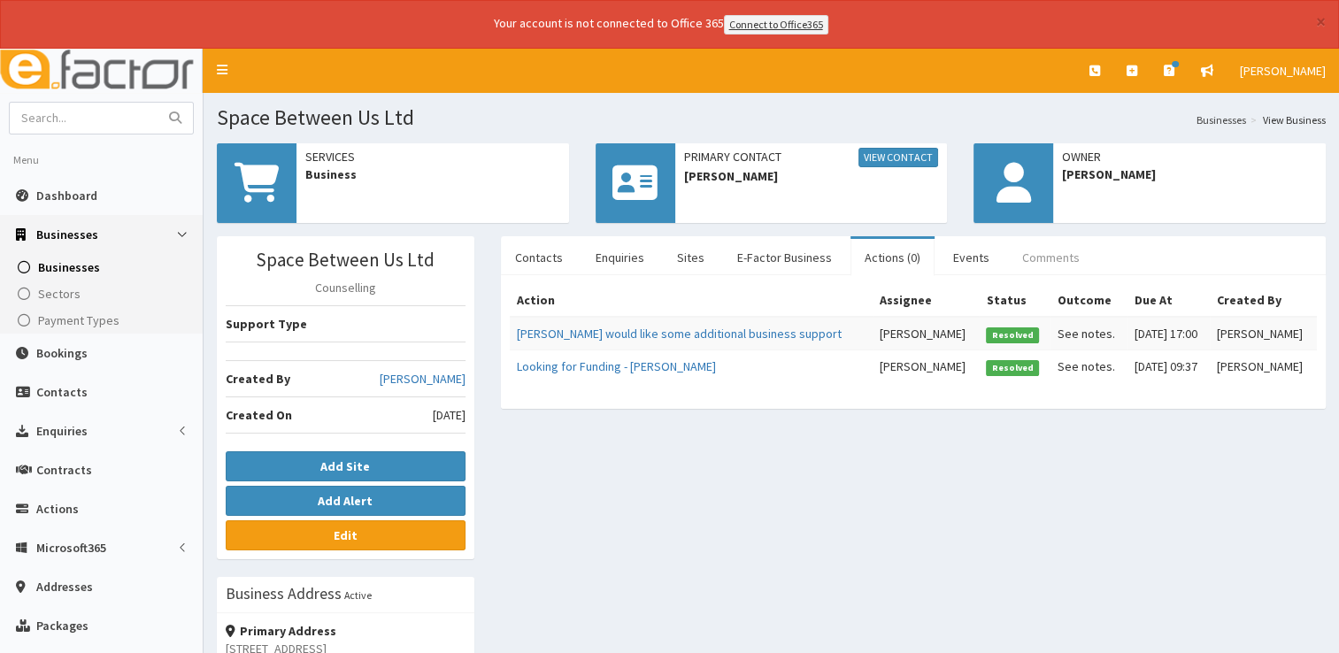
click at [1027, 257] on link "Comments" at bounding box center [1051, 257] width 86 height 37
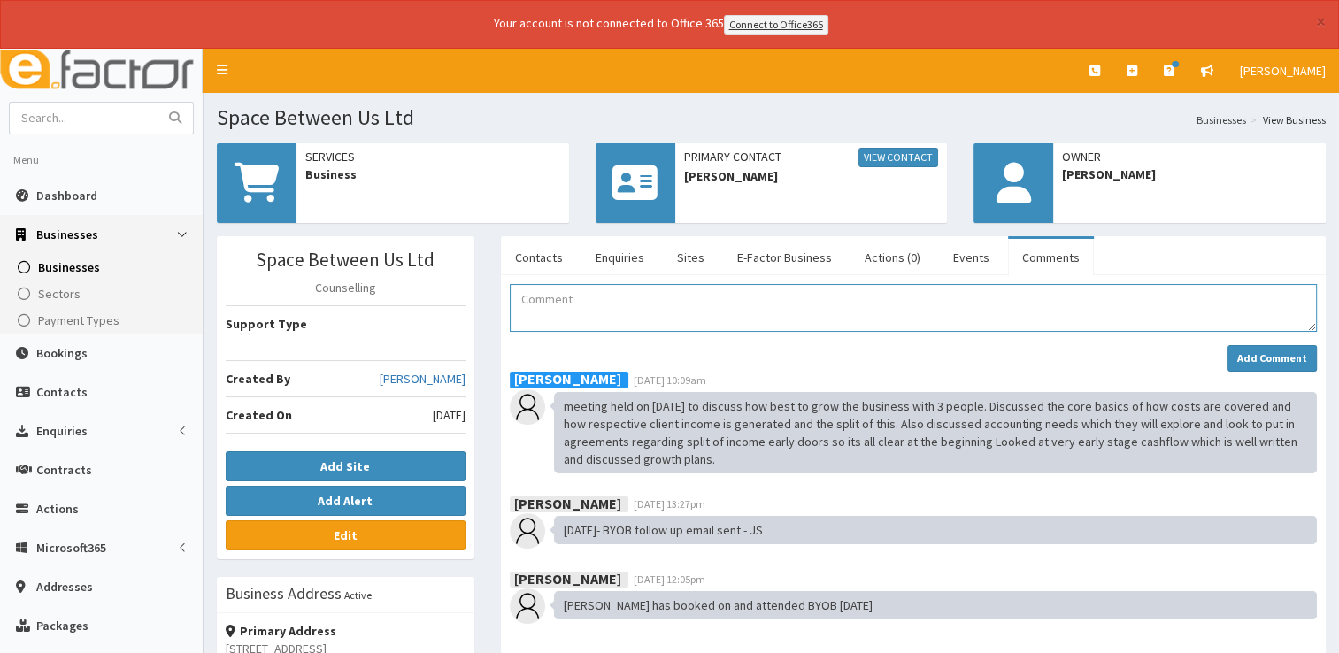
click at [715, 322] on textarea "Comment" at bounding box center [913, 308] width 807 height 48
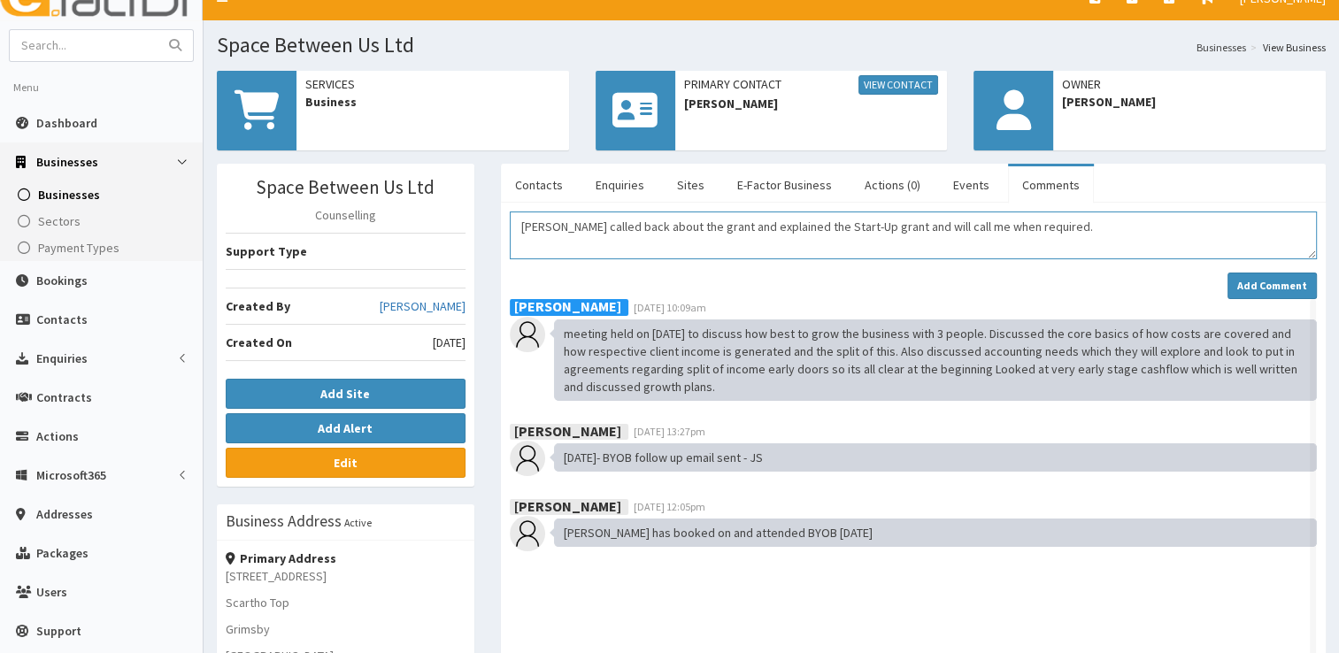
scroll to position [15, 0]
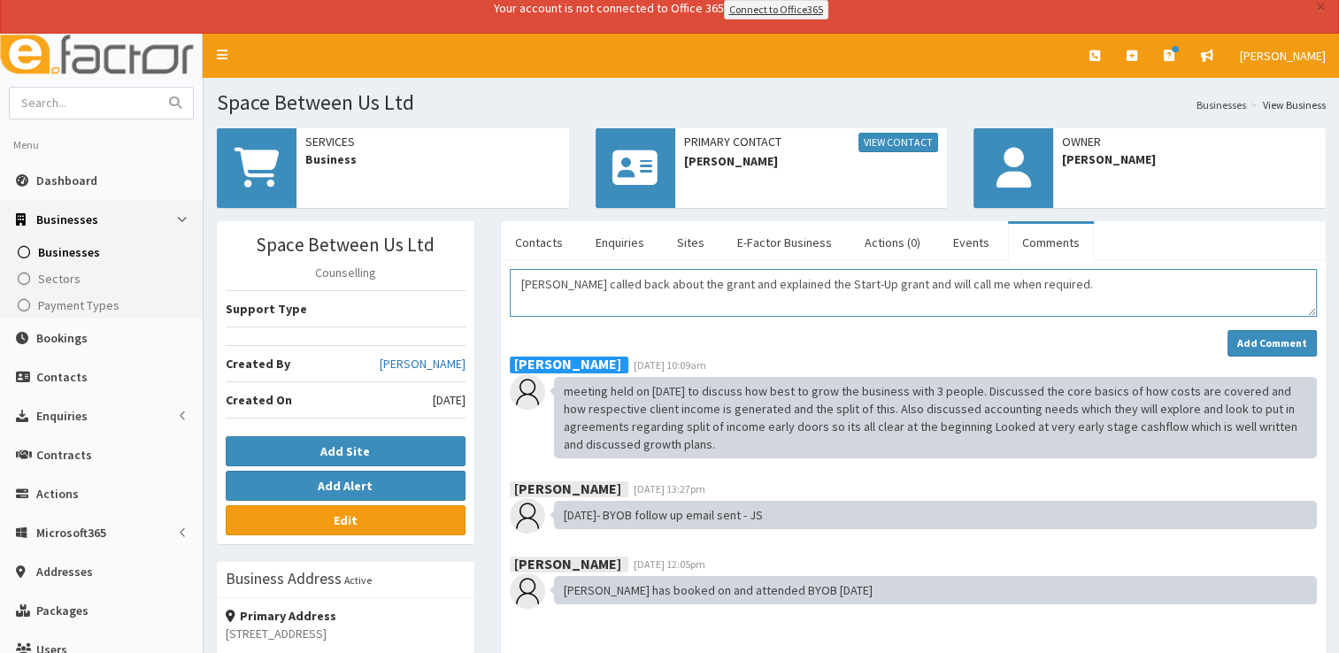
click at [1066, 285] on textarea "Phil called back about the grant and explained the Start-Up grant and will call…" at bounding box center [913, 293] width 807 height 48
type textarea "Phil called back about the grant and explained the Start-Up grant and booked a …"
click at [1252, 339] on strong "Add Comment" at bounding box center [1272, 342] width 70 height 13
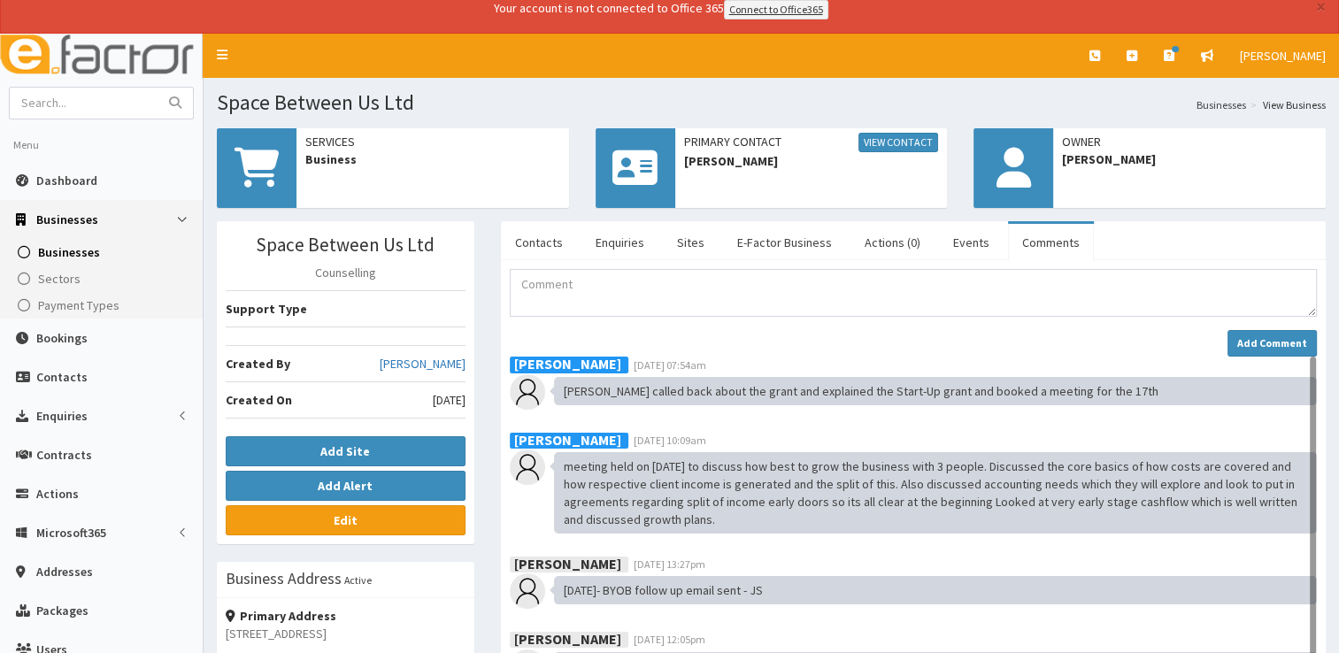
click at [1271, 357] on div "Paul Slade 10th Sep 2025 07:54am" at bounding box center [913, 365] width 807 height 16
click at [1270, 331] on button "Add Comment" at bounding box center [1271, 343] width 89 height 27
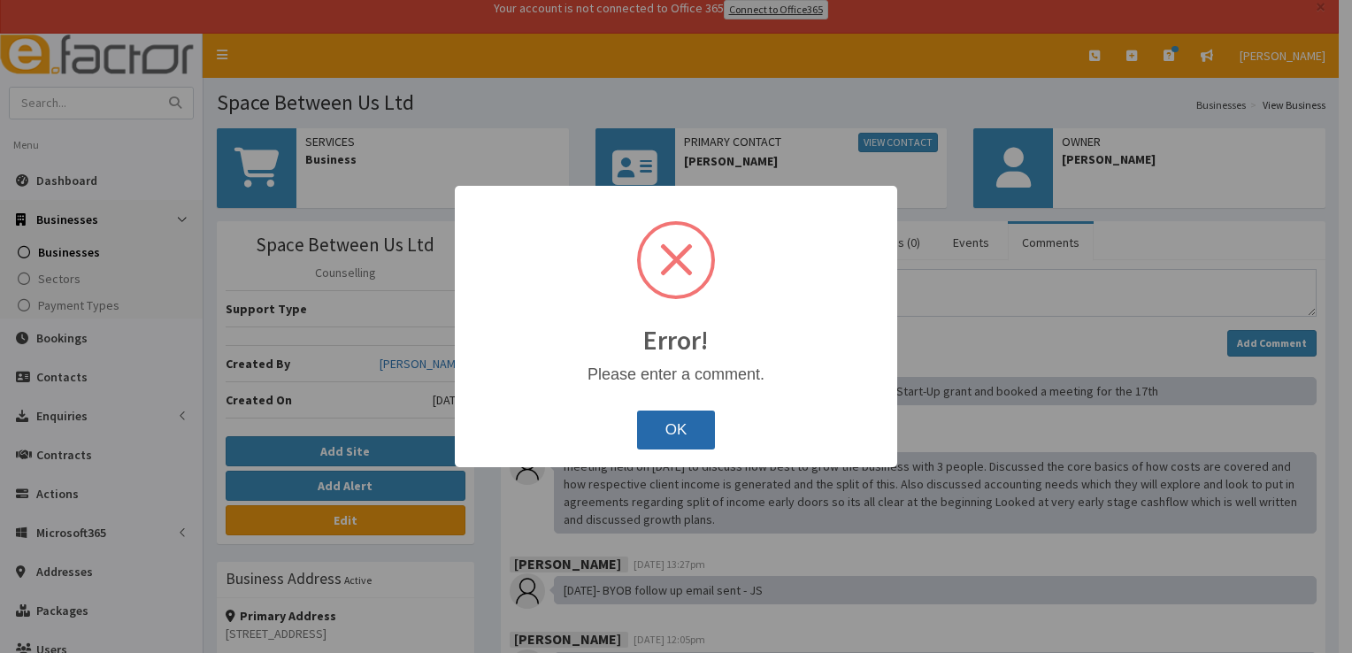
click at [689, 436] on button "OK" at bounding box center [676, 430] width 79 height 39
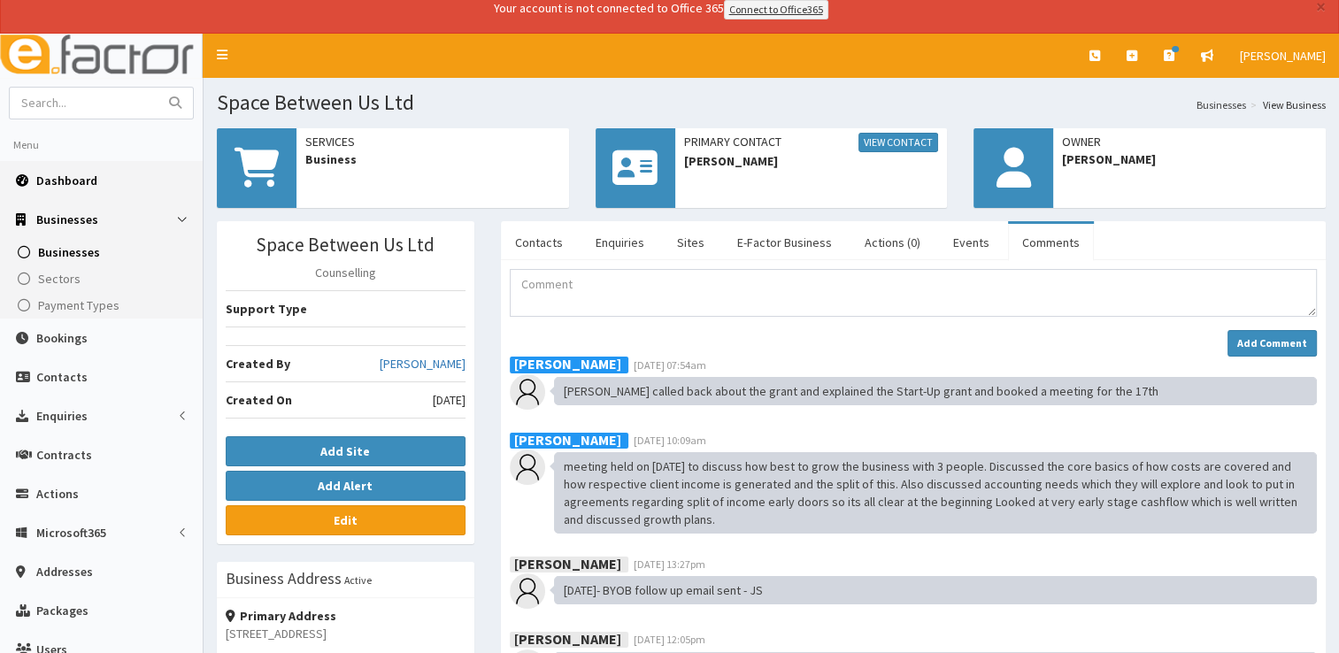
click at [45, 182] on span "Dashboard" at bounding box center [66, 181] width 61 height 16
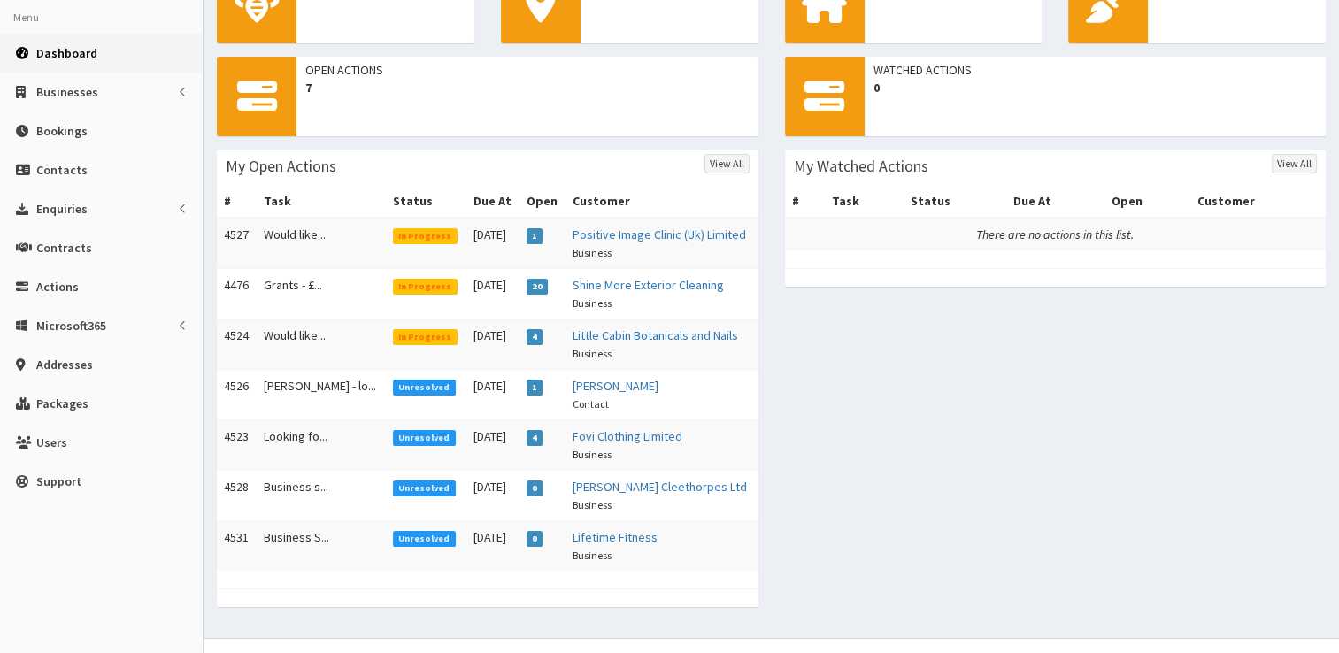
scroll to position [18, 0]
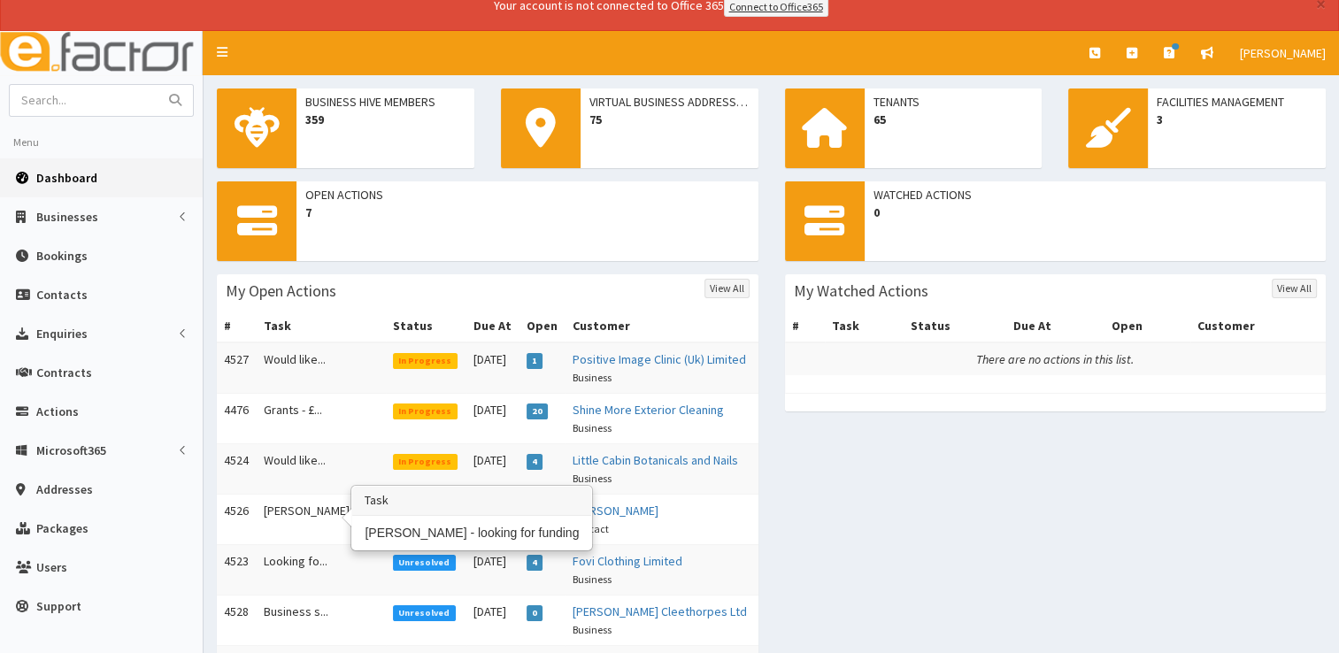
click at [281, 506] on td "Alex - lo..." at bounding box center [321, 519] width 129 height 50
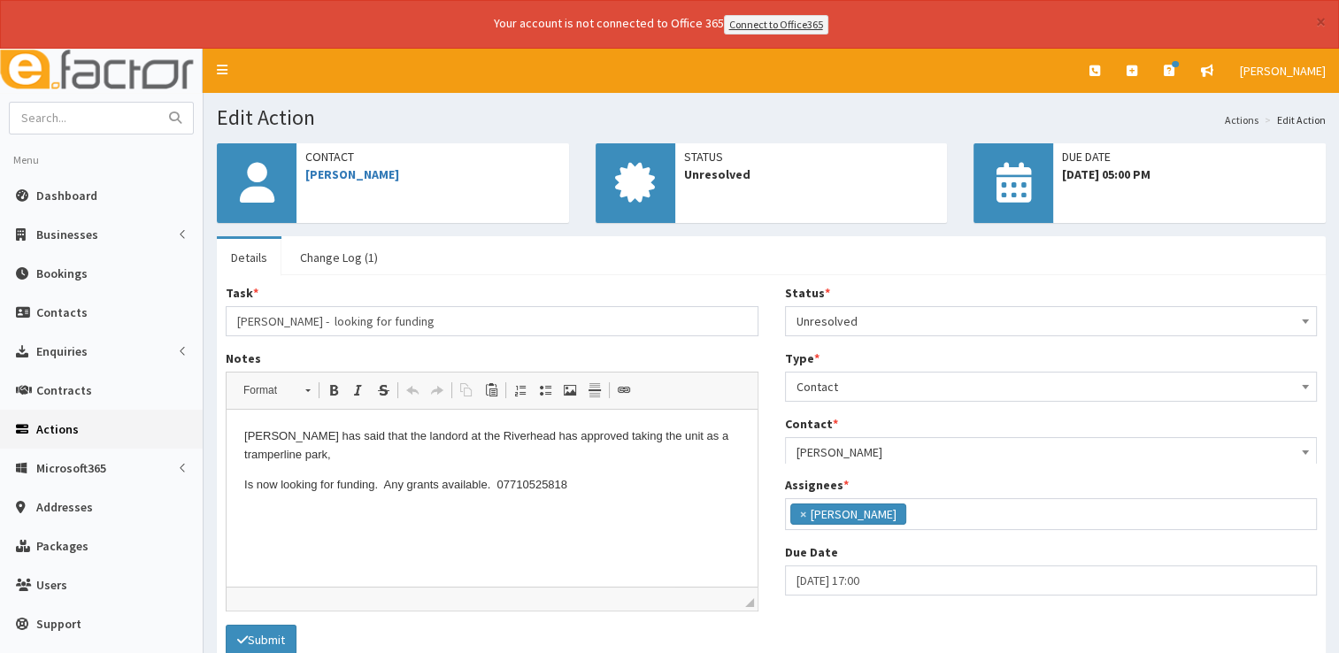
scroll to position [93, 0]
click at [321, 258] on link "Change Log (1)" at bounding box center [339, 257] width 106 height 37
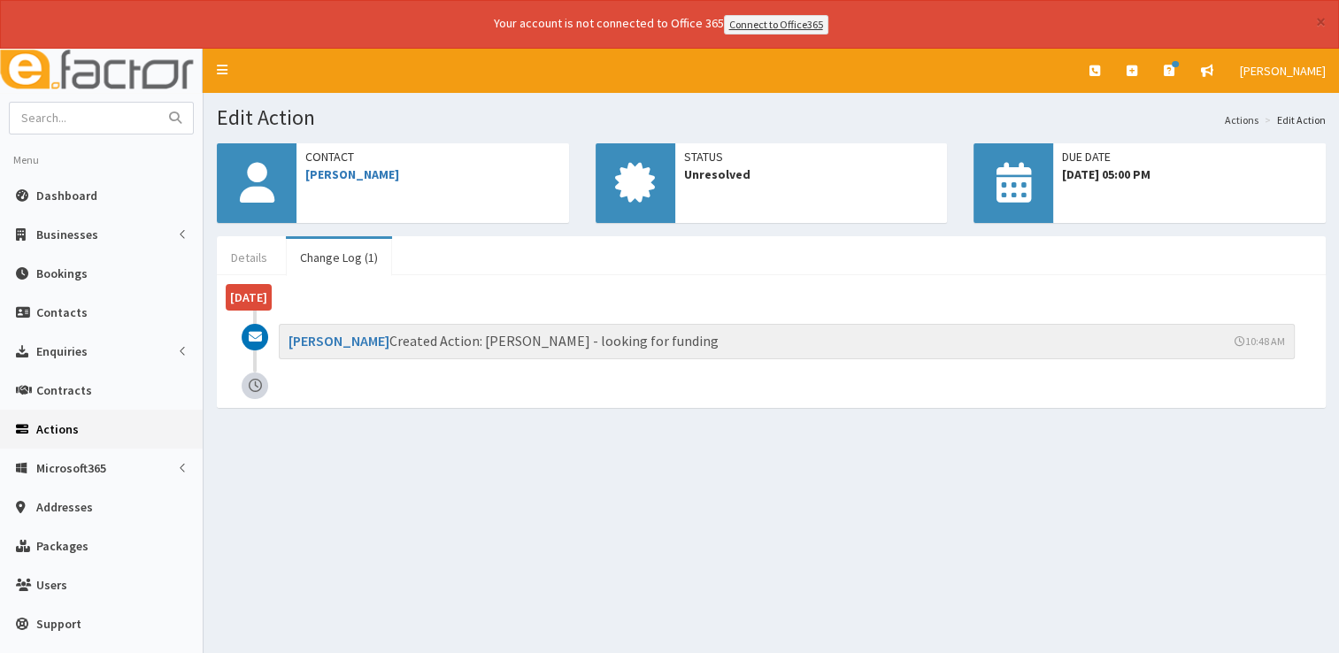
click at [245, 258] on link "Details" at bounding box center [249, 257] width 65 height 37
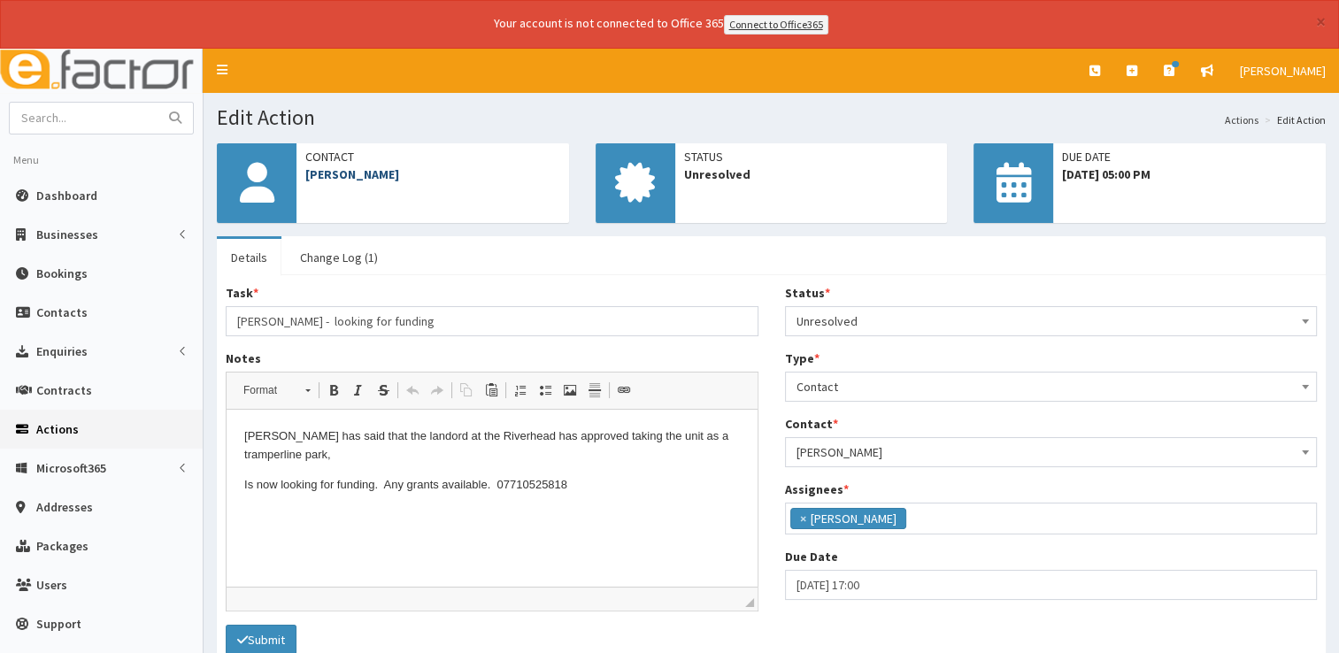
click at [339, 174] on link "[PERSON_NAME]" at bounding box center [352, 174] width 94 height 16
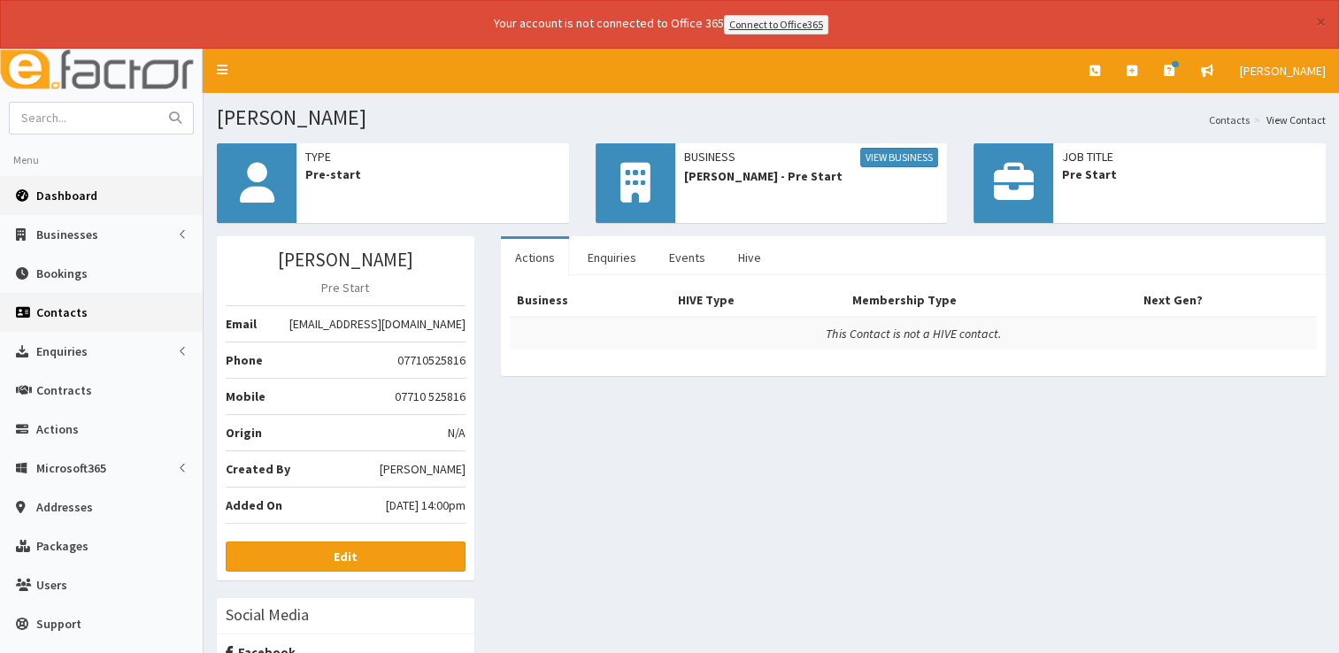
click at [62, 199] on span "Dashboard" at bounding box center [66, 196] width 61 height 16
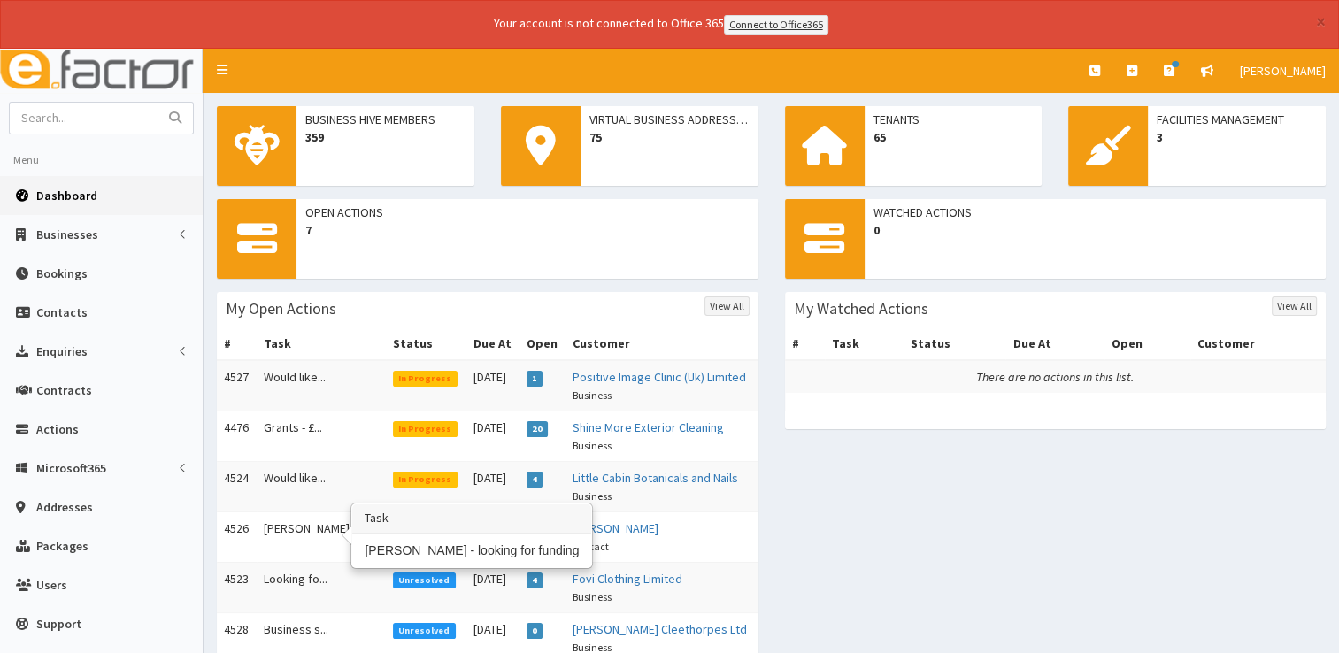
click at [307, 527] on td "[PERSON_NAME] - lo..." at bounding box center [321, 537] width 129 height 50
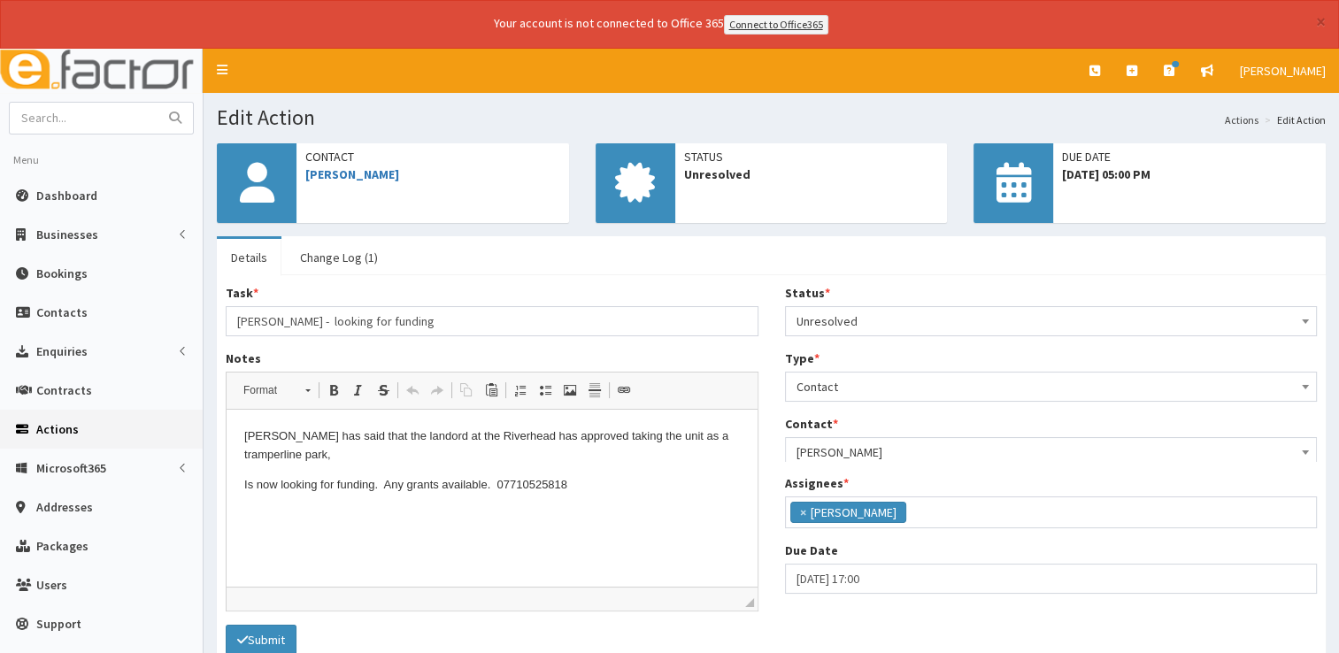
scroll to position [93, 0]
click at [323, 177] on link "[PERSON_NAME]" at bounding box center [352, 174] width 94 height 16
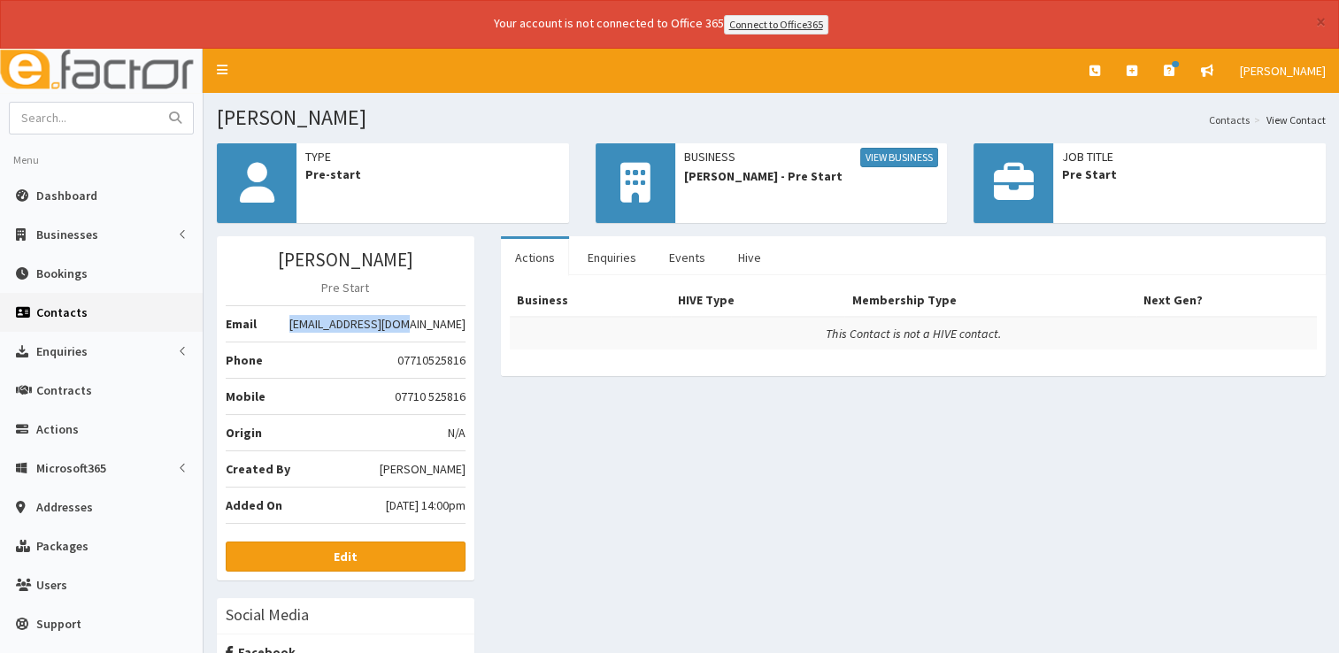
drag, startPoint x: 465, startPoint y: 323, endPoint x: 351, endPoint y: 320, distance: 113.3
click at [351, 320] on span "[EMAIL_ADDRESS][DOMAIN_NAME]" at bounding box center [377, 324] width 176 height 18
copy span "[EMAIL_ADDRESS][DOMAIN_NAME]"
click at [897, 151] on link "View Business" at bounding box center [899, 157] width 78 height 19
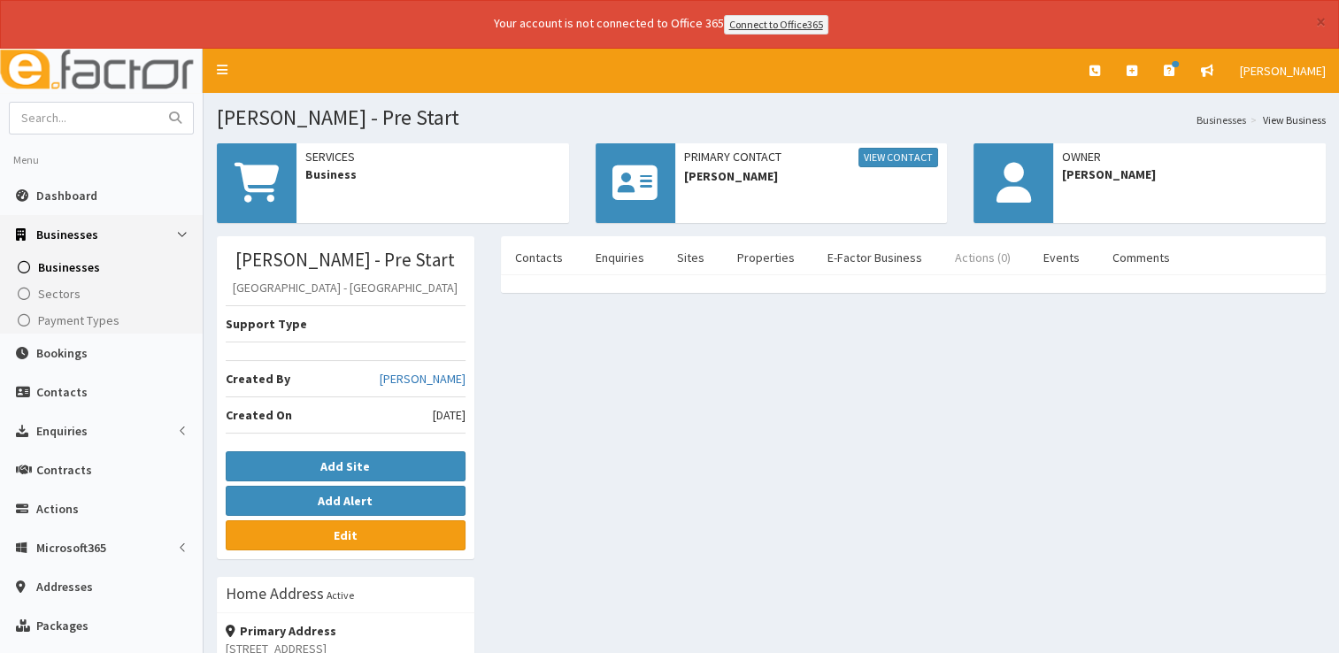
click at [973, 260] on link "Actions (0)" at bounding box center [983, 257] width 84 height 37
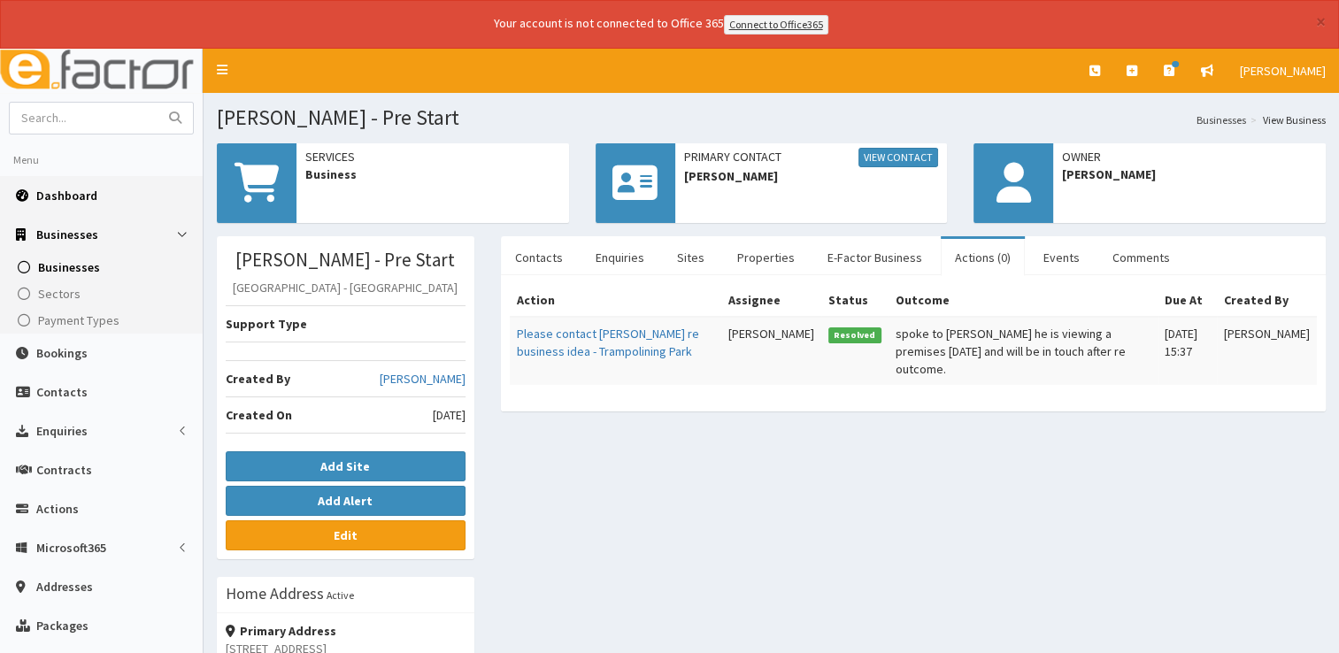
click at [73, 183] on link "Dashboard" at bounding box center [101, 195] width 203 height 39
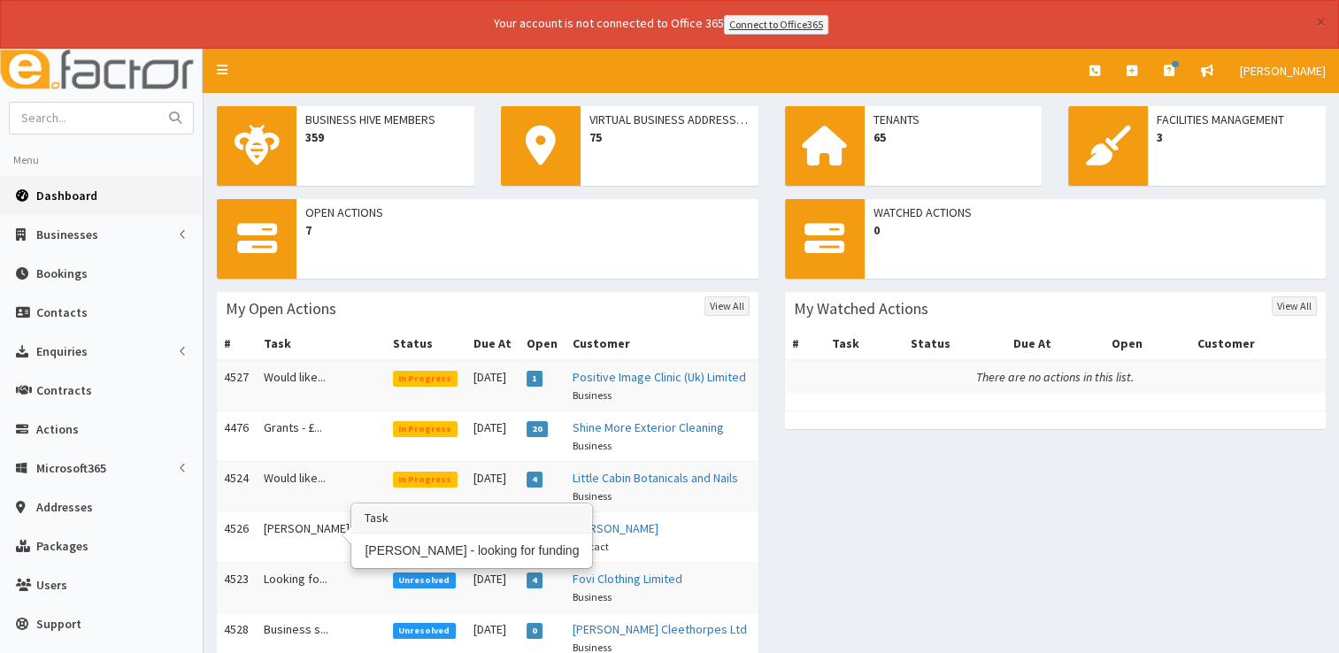
click at [278, 527] on td "[PERSON_NAME] - lo..." at bounding box center [321, 537] width 129 height 50
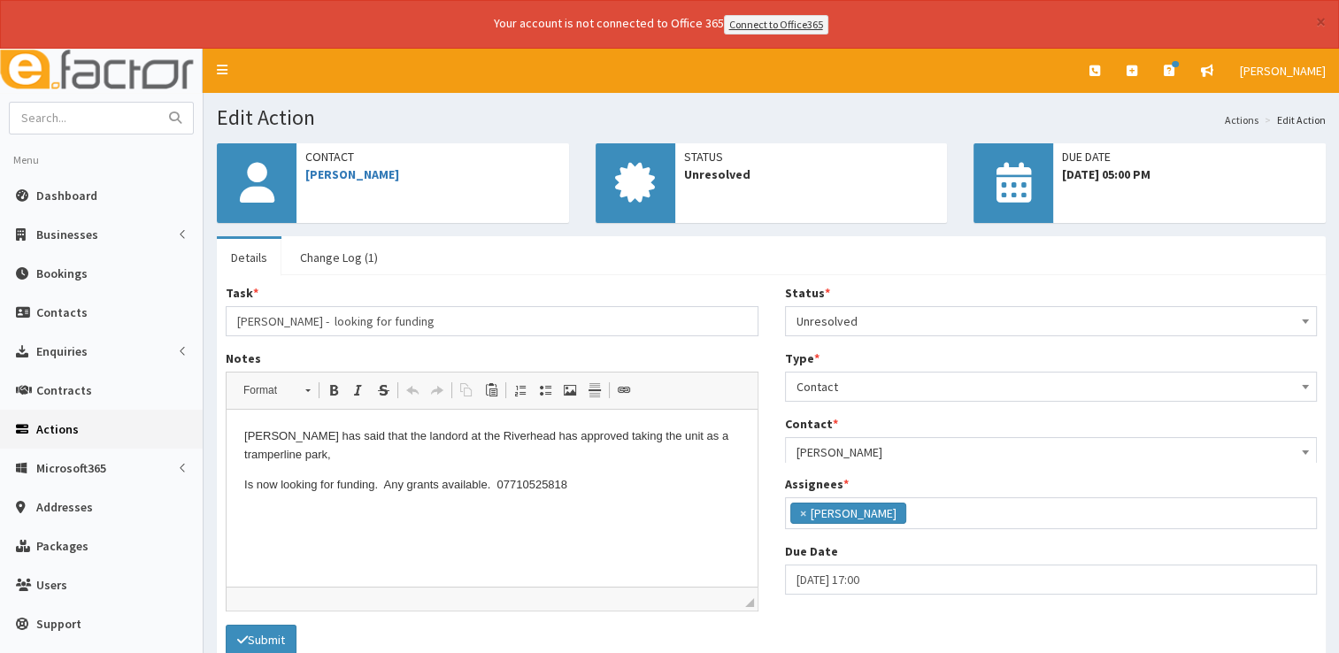
scroll to position [93, 0]
click at [595, 491] on p "Is now looking for funding. Any grants available. 07710525818" at bounding box center [492, 485] width 496 height 19
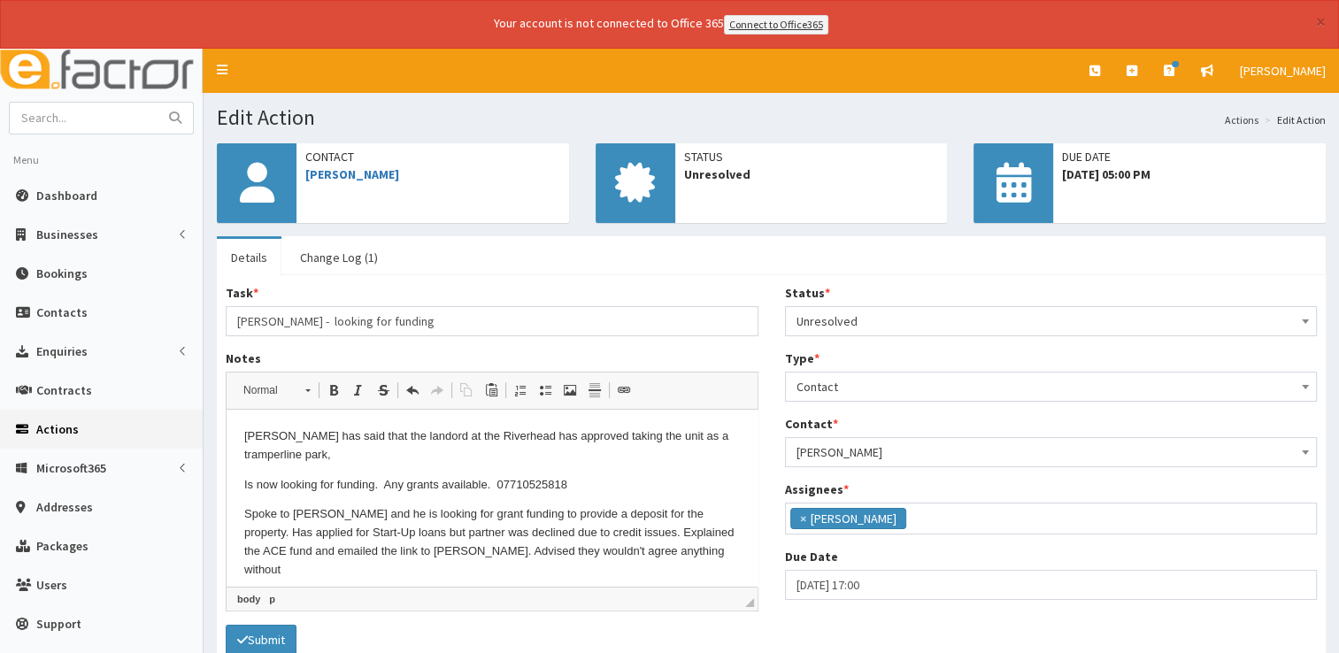
click at [604, 535] on p "Spoke to [PERSON_NAME] and he is looking for grant funding to provide a deposit…" at bounding box center [492, 541] width 496 height 73
click at [383, 569] on p "Spoke to [PERSON_NAME] and he is looking for grant funding to provide a deposit…" at bounding box center [492, 541] width 496 height 73
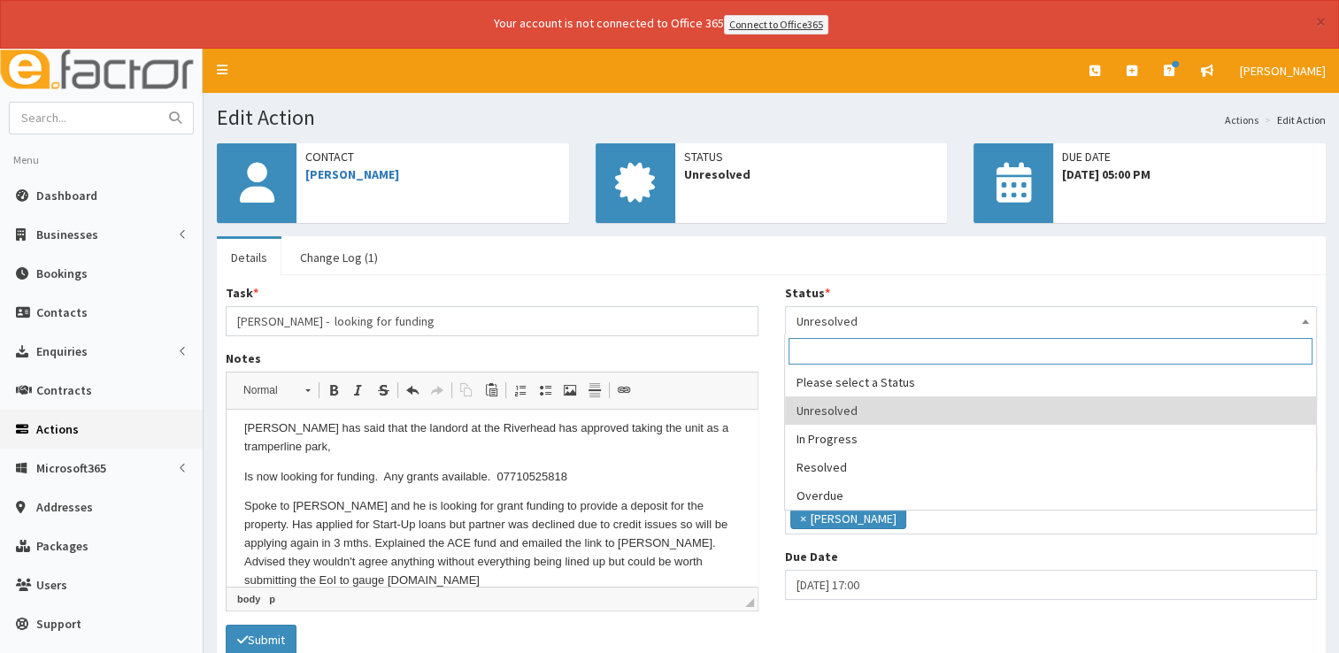
click at [873, 327] on span "Unresolved" at bounding box center [1051, 321] width 510 height 25
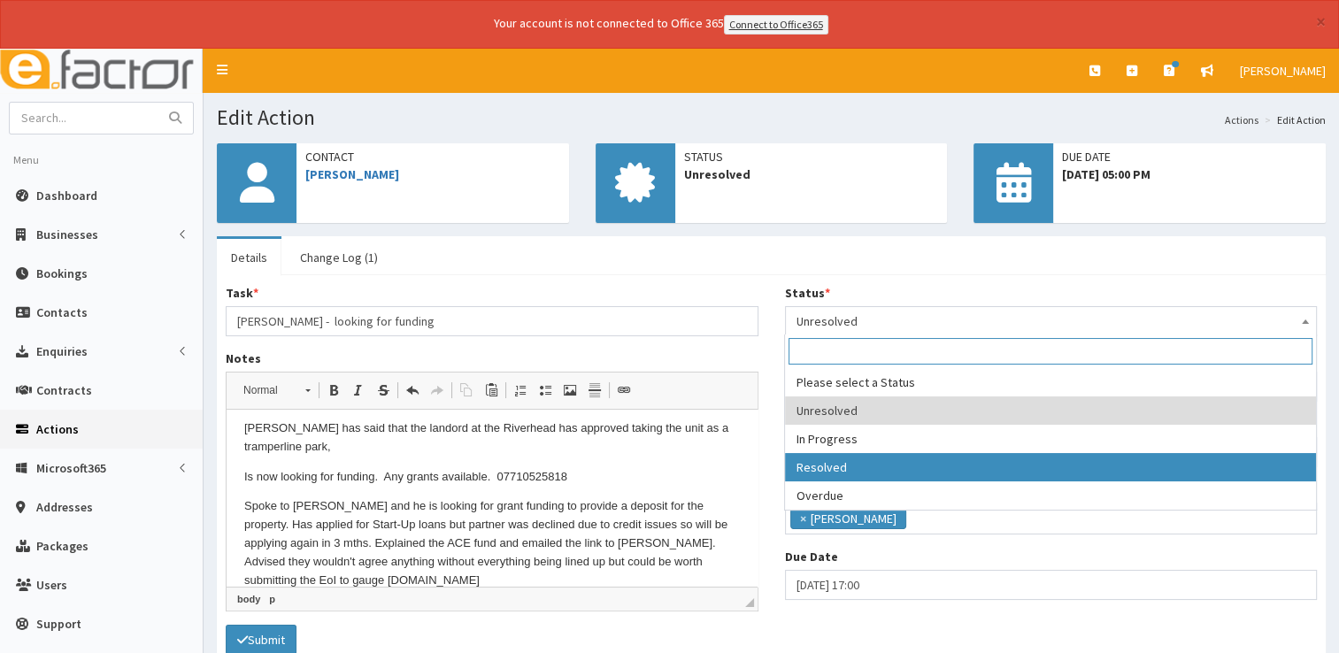
select select "3"
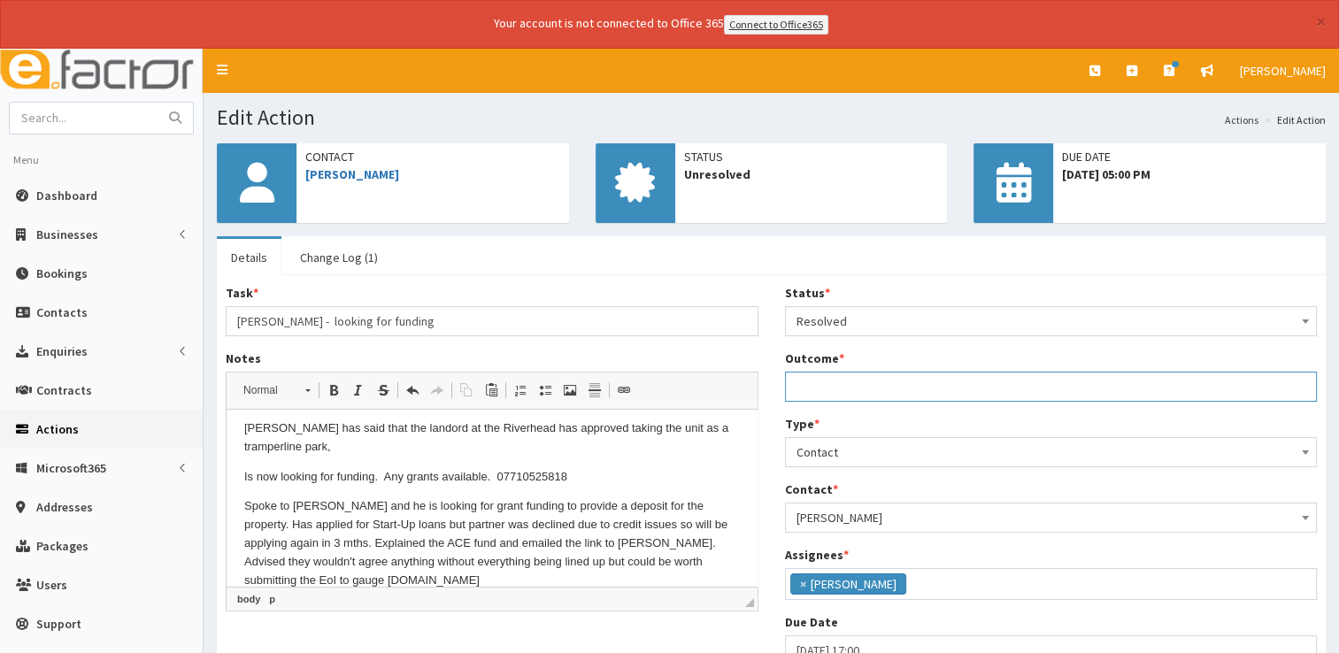
click at [820, 383] on input "Outcome *" at bounding box center [1051, 387] width 533 height 30
type input "See notes."
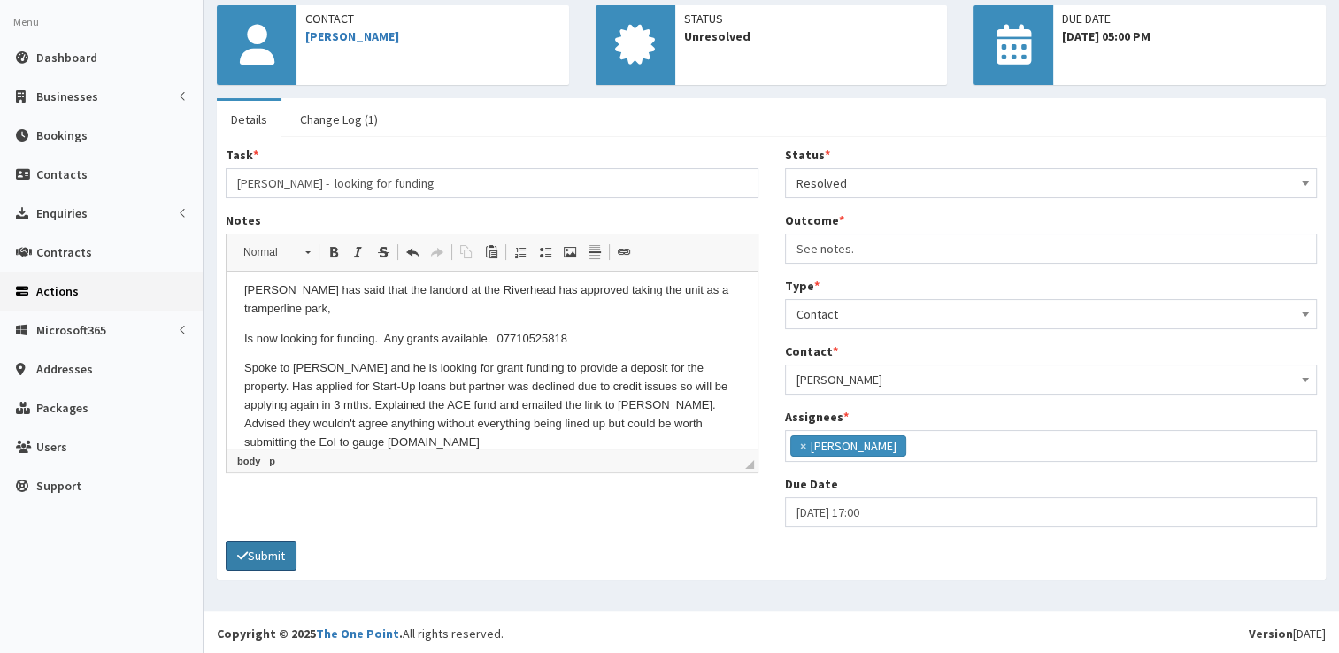
click at [265, 548] on button "Submit" at bounding box center [261, 556] width 71 height 30
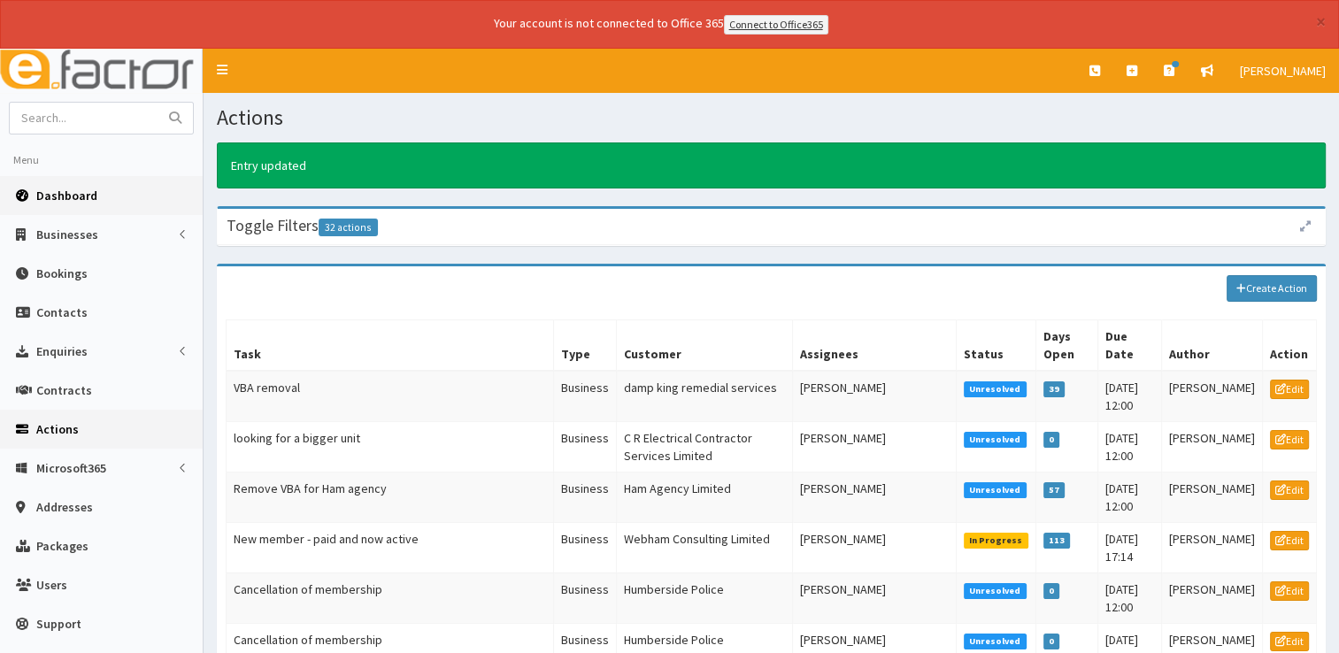
click at [56, 202] on link "Dashboard" at bounding box center [101, 195] width 203 height 39
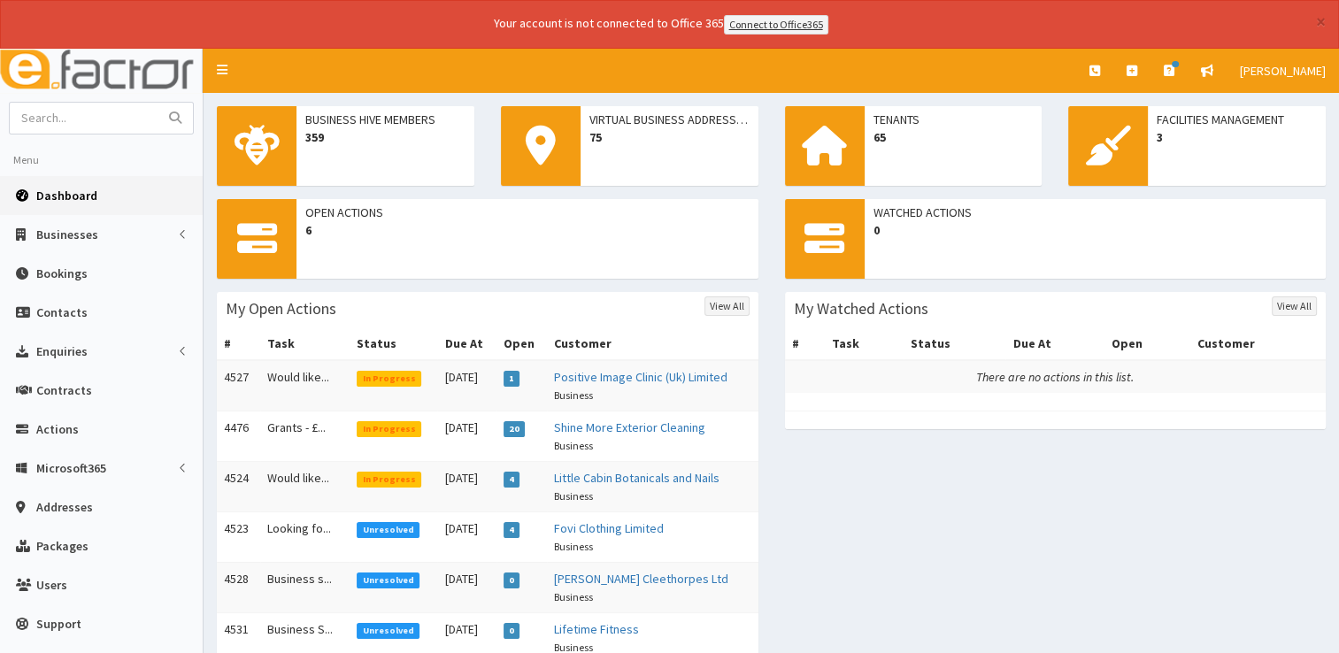
scroll to position [93, 0]
